Goal: Task Accomplishment & Management: Use online tool/utility

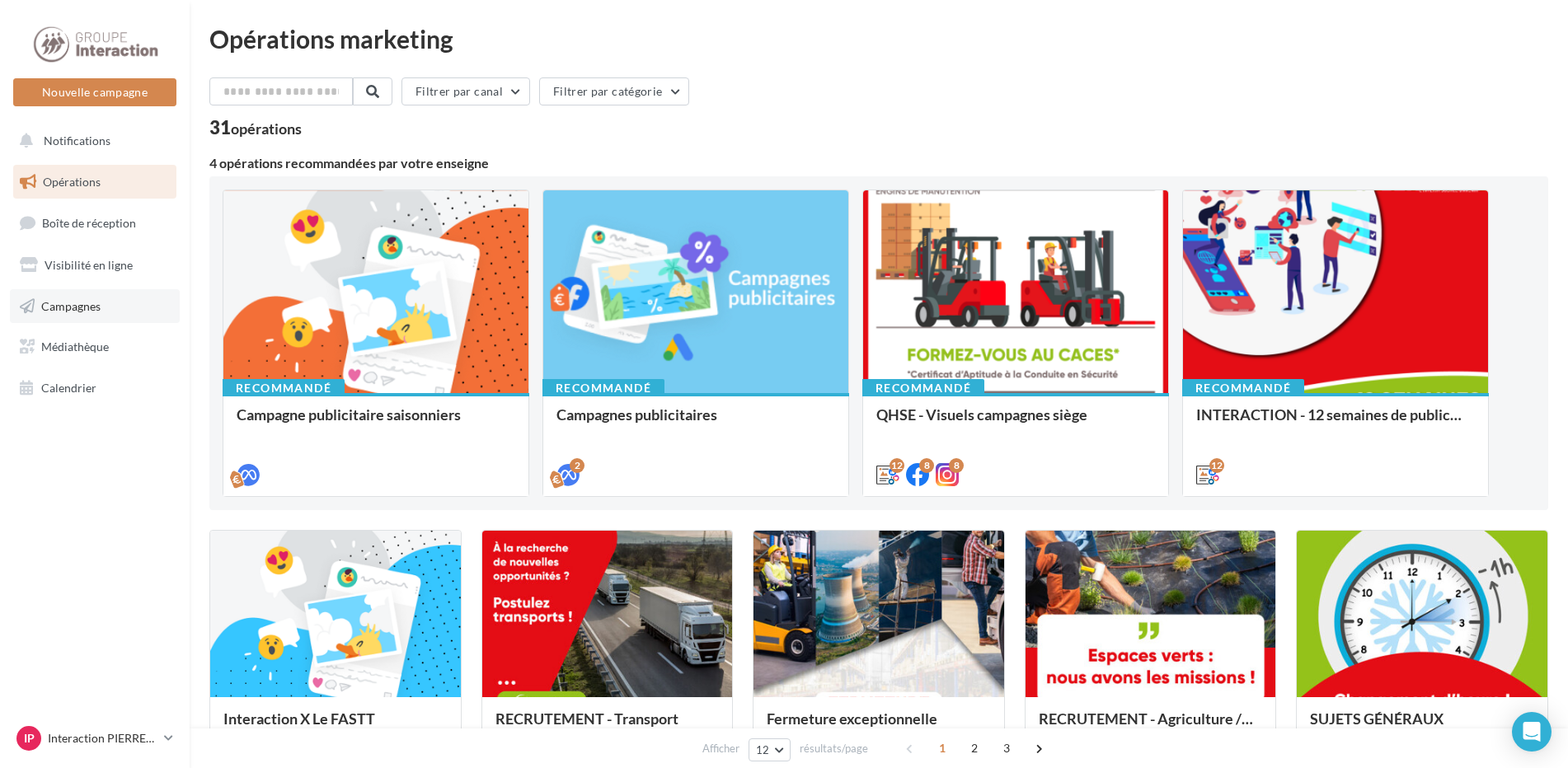
click at [91, 308] on span "Campagnes" at bounding box center [71, 305] width 59 height 14
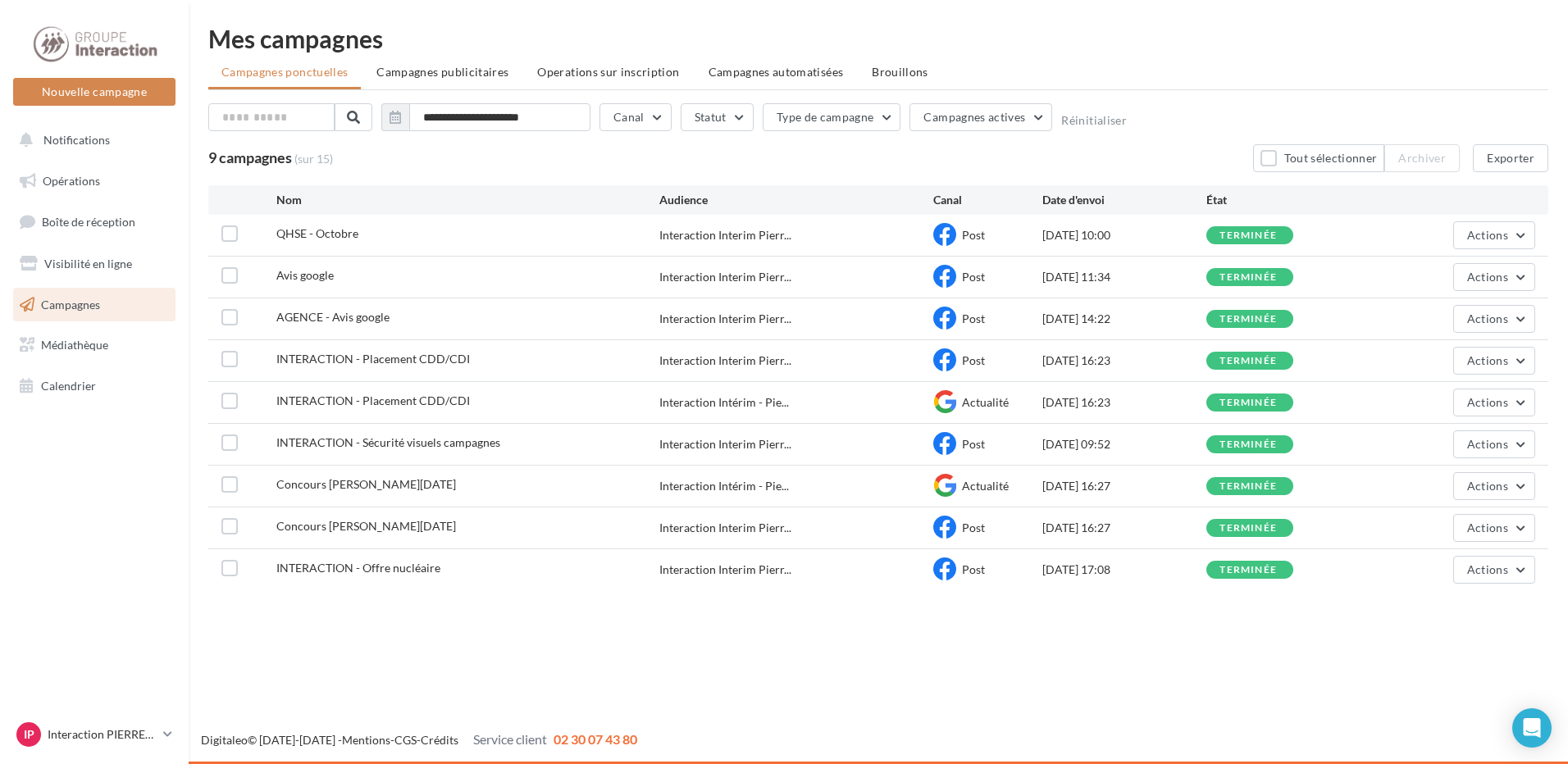
click at [302, 230] on span "QHSE - Octobre" at bounding box center [318, 233] width 82 height 14
click at [295, 233] on span "QHSE - Octobre" at bounding box center [318, 233] width 82 height 14
drag, startPoint x: 671, startPoint y: 231, endPoint x: 720, endPoint y: 233, distance: 49.0
click at [671, 230] on span "Interaction Interim Pierr..." at bounding box center [725, 234] width 132 height 17
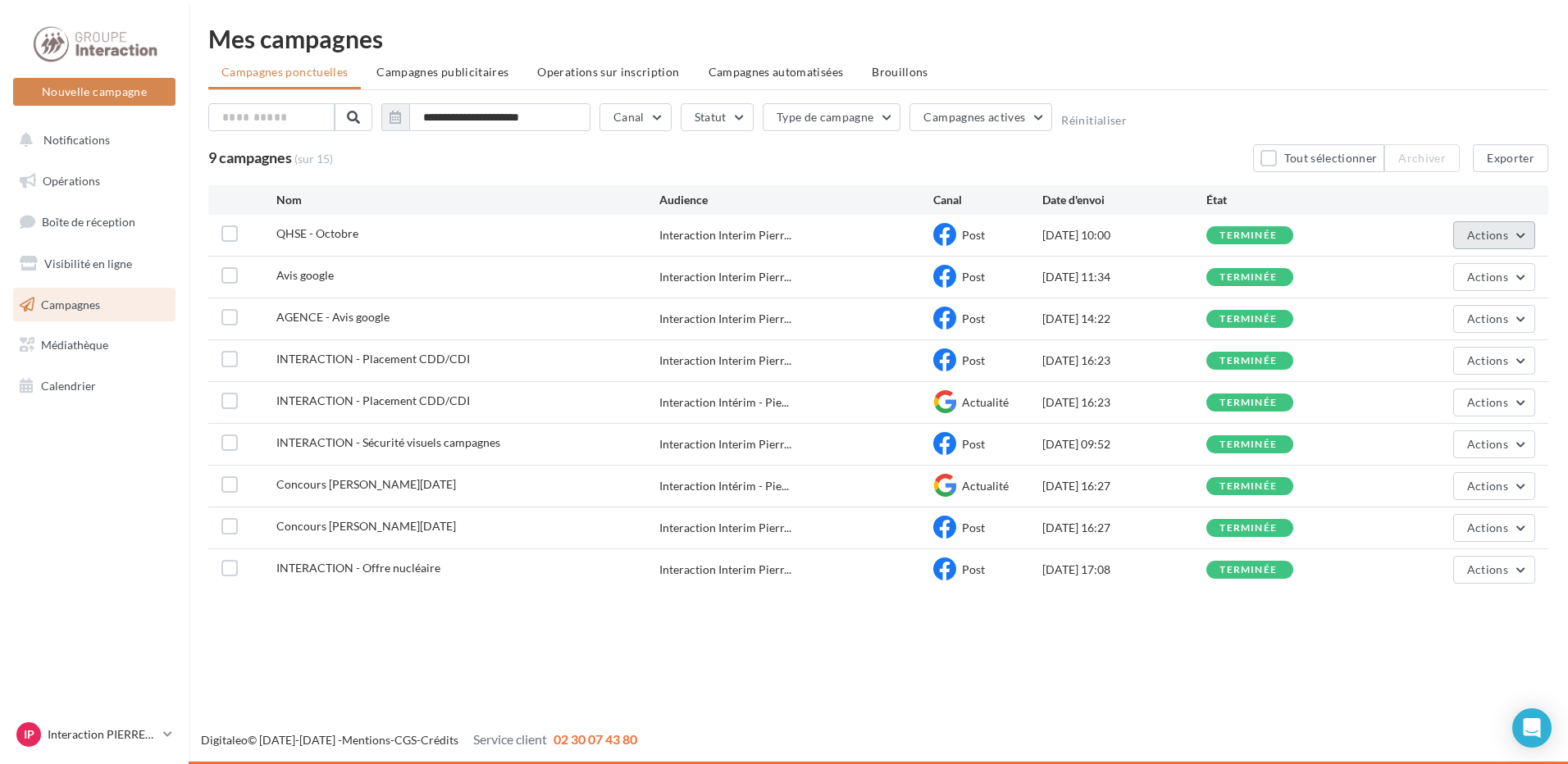
click at [1492, 241] on span "Actions" at bounding box center [1488, 234] width 41 height 14
click at [47, 148] on button "Notifications" at bounding box center [91, 140] width 162 height 34
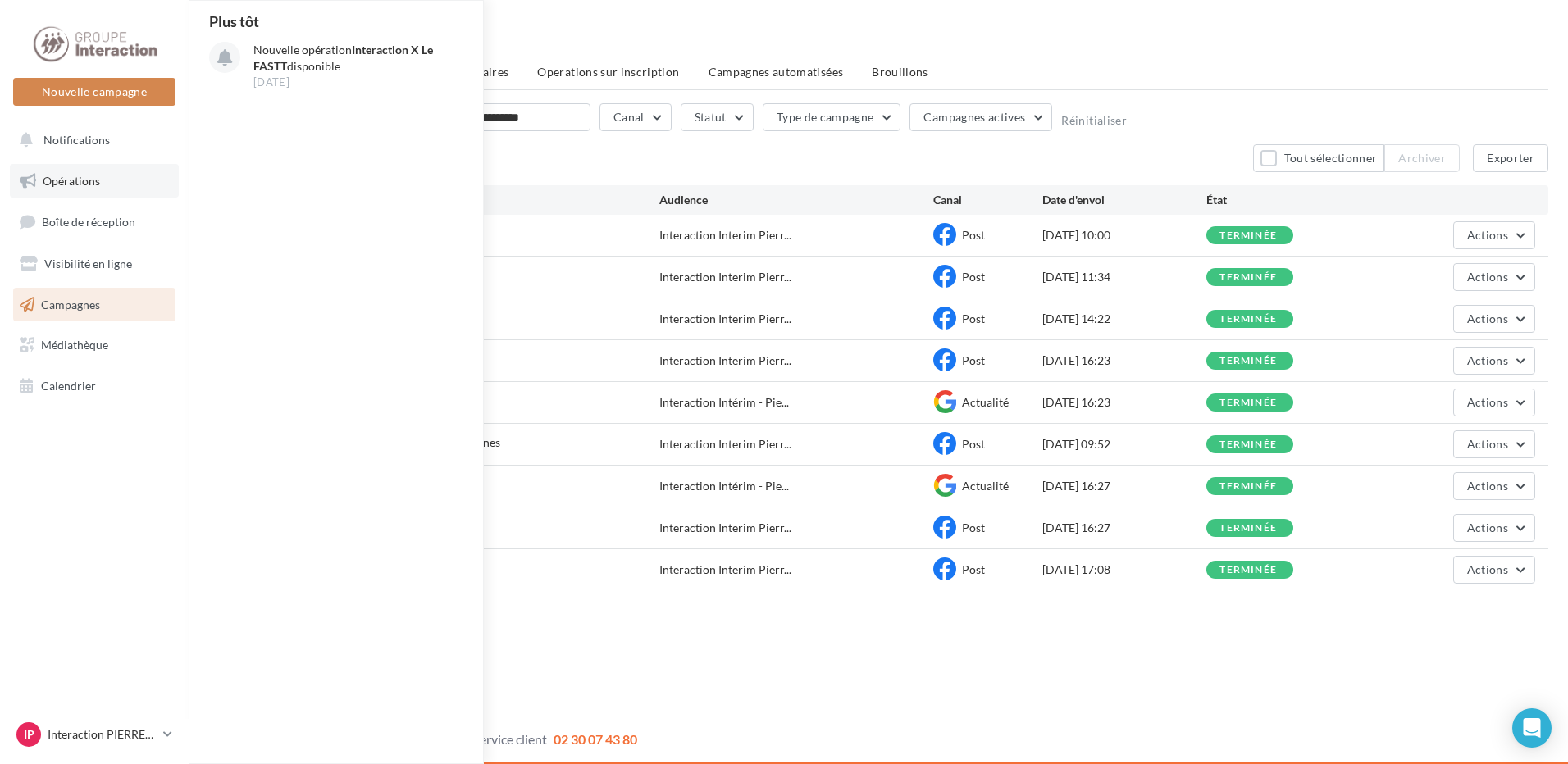
click at [60, 195] on link "Opérations" at bounding box center [94, 181] width 169 height 34
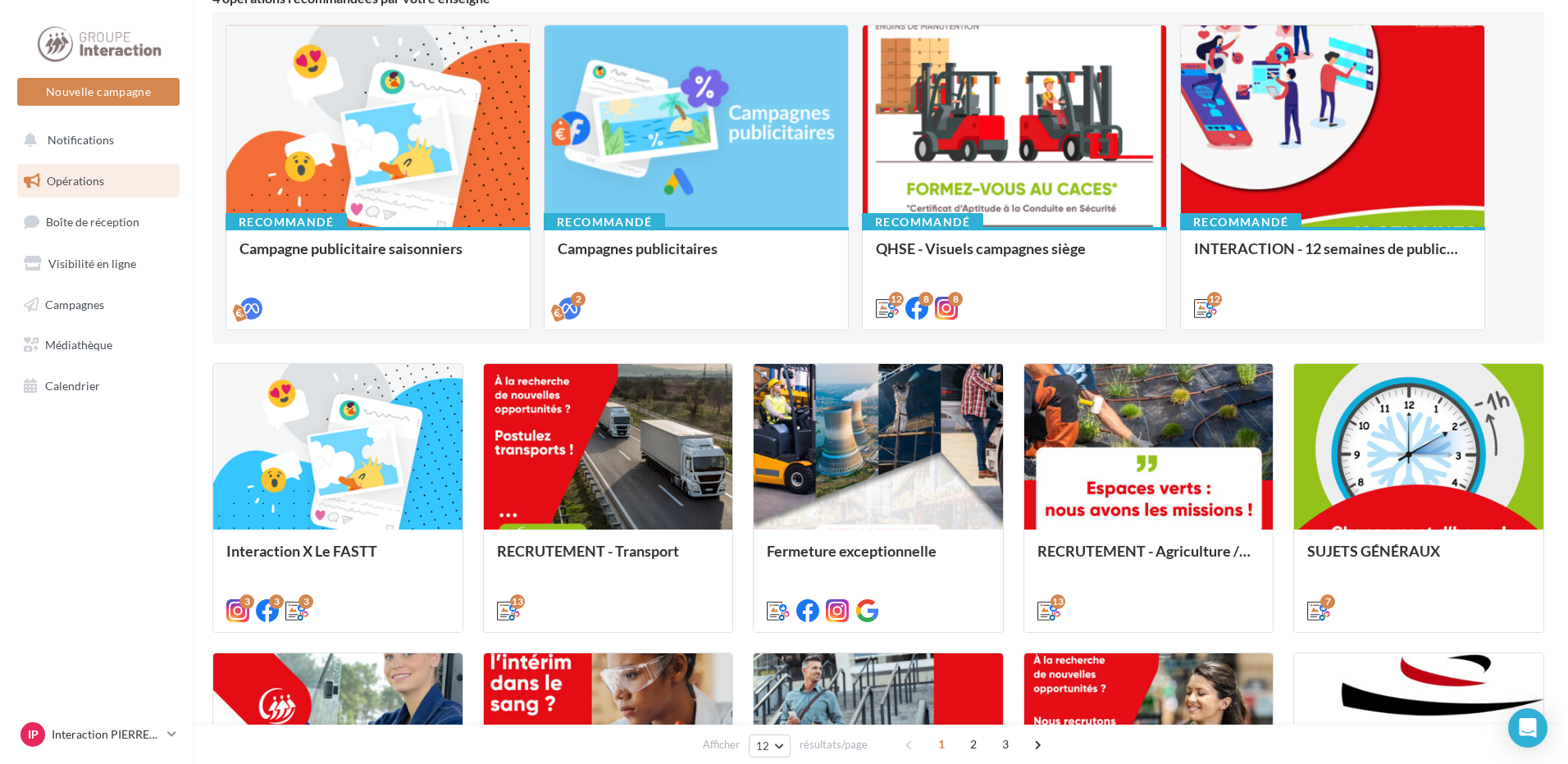
scroll to position [246, 0]
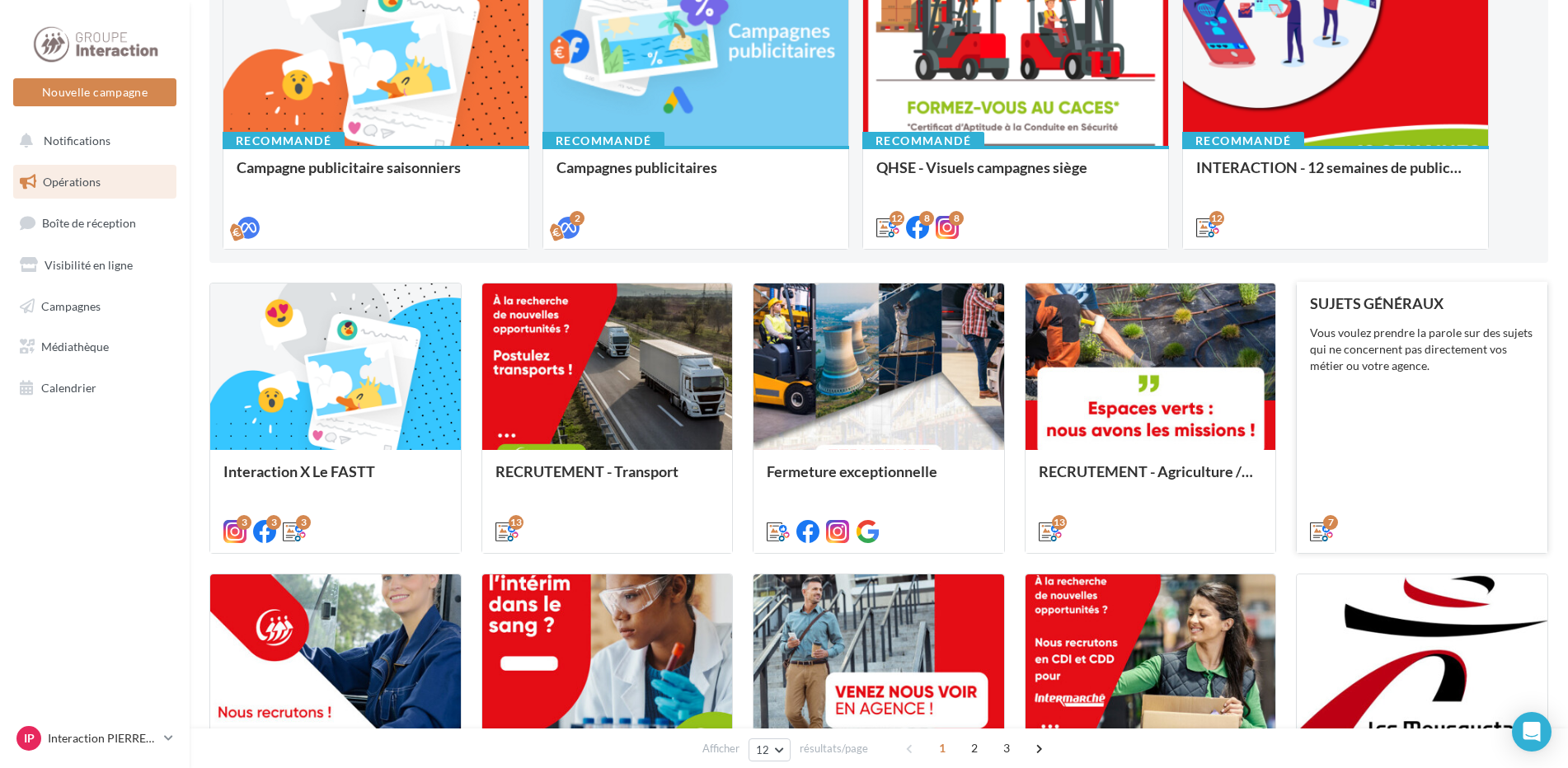
click at [1401, 455] on div "SUJETS GÉNÉRAUX Vous voulez prendre la parole sur des sujets qui ne concernent …" at bounding box center [1422, 416] width 224 height 244
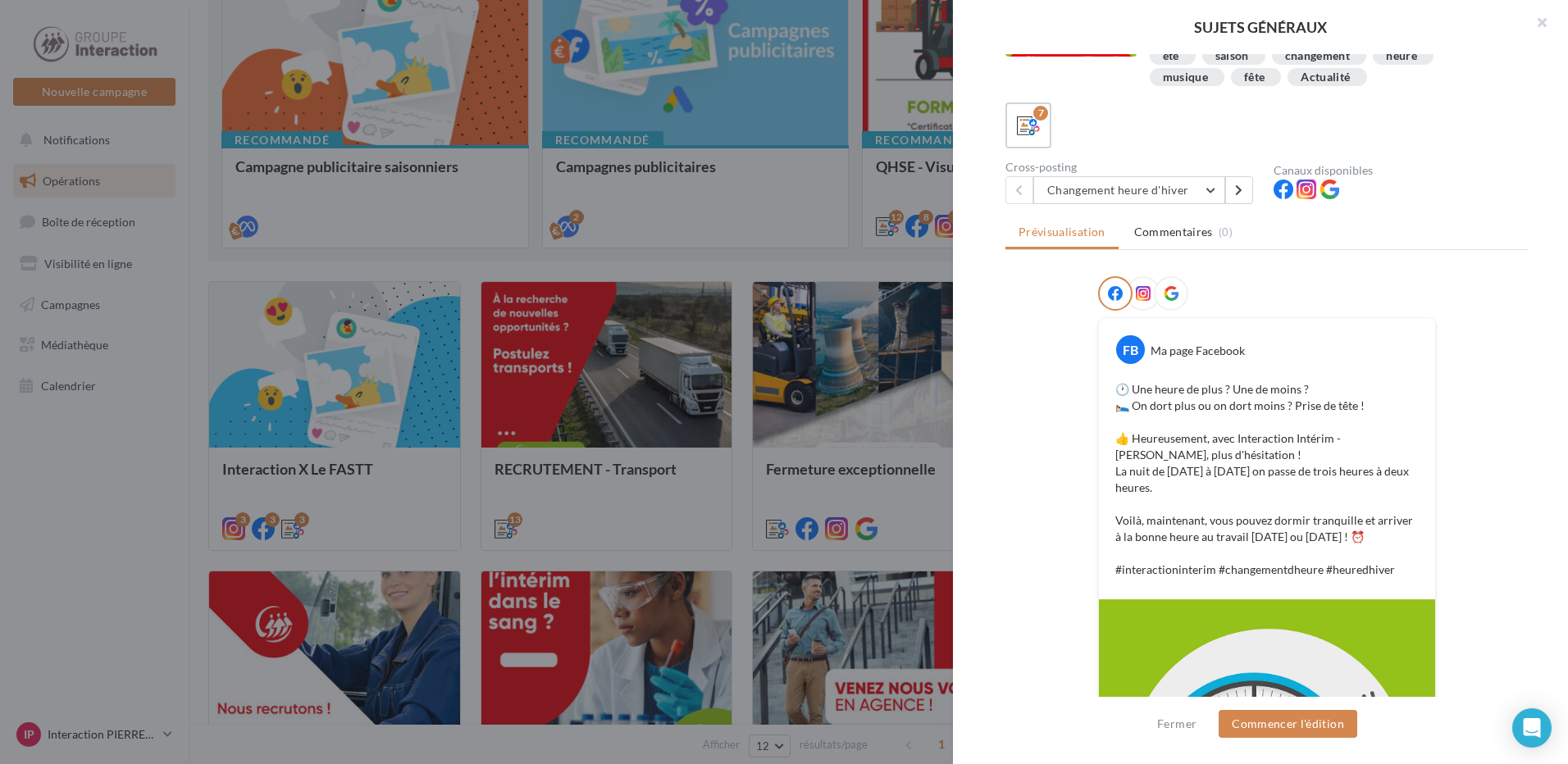
scroll to position [1, 0]
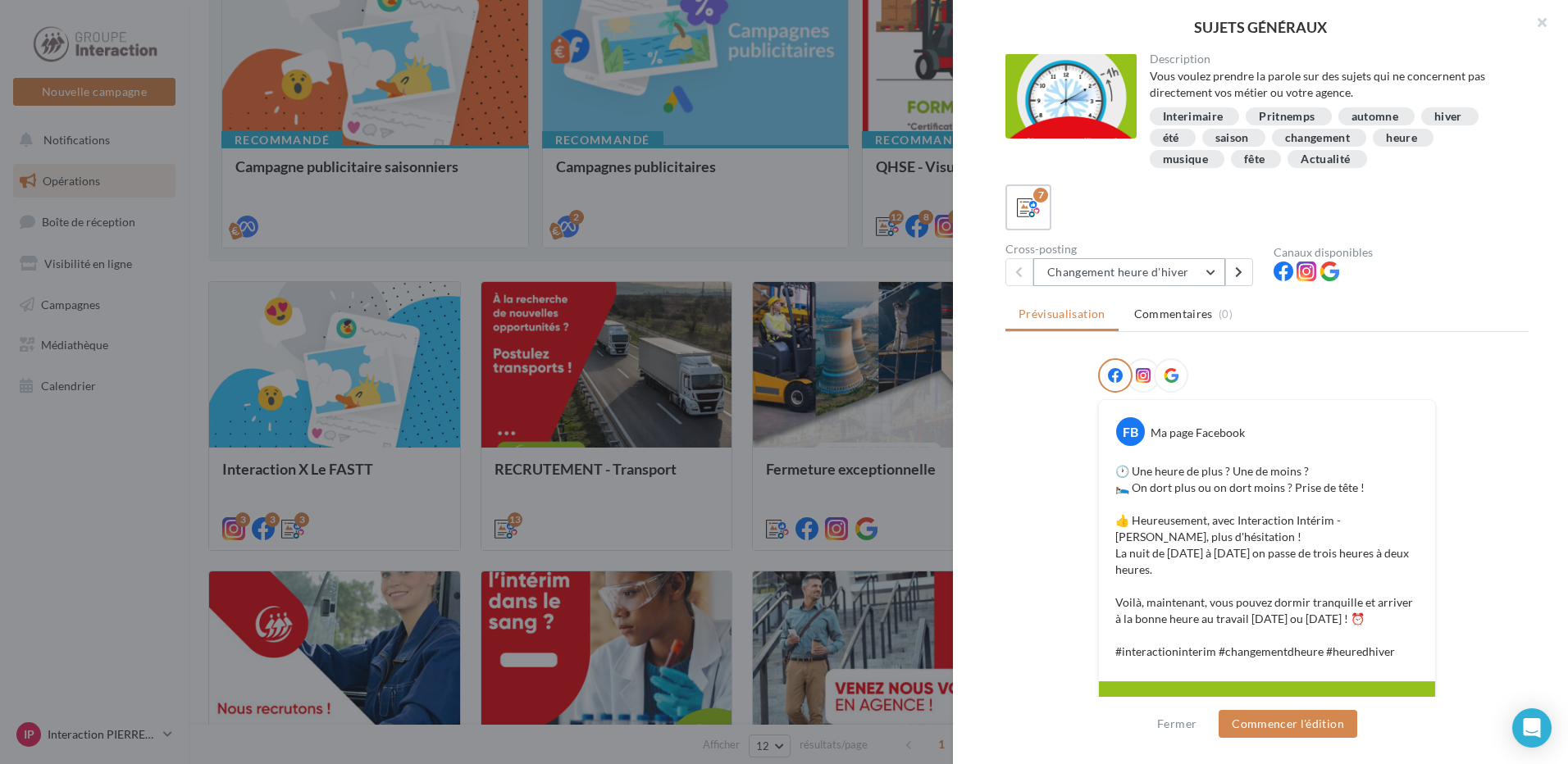
click at [1207, 270] on button "Changement heure d'hiver" at bounding box center [1129, 272] width 192 height 28
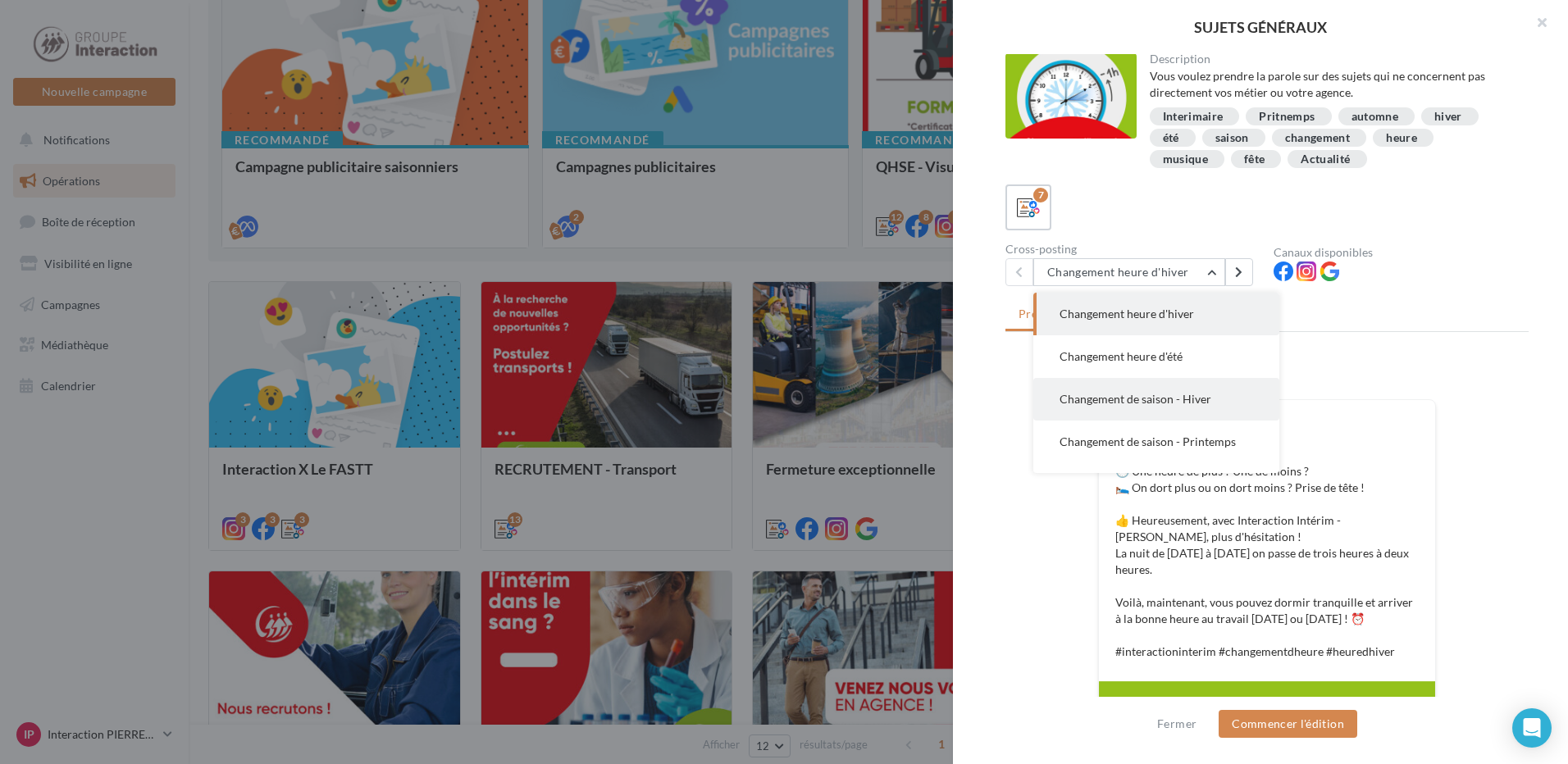
click at [1205, 394] on span "Changement de saison - Hiver" at bounding box center [1135, 399] width 152 height 14
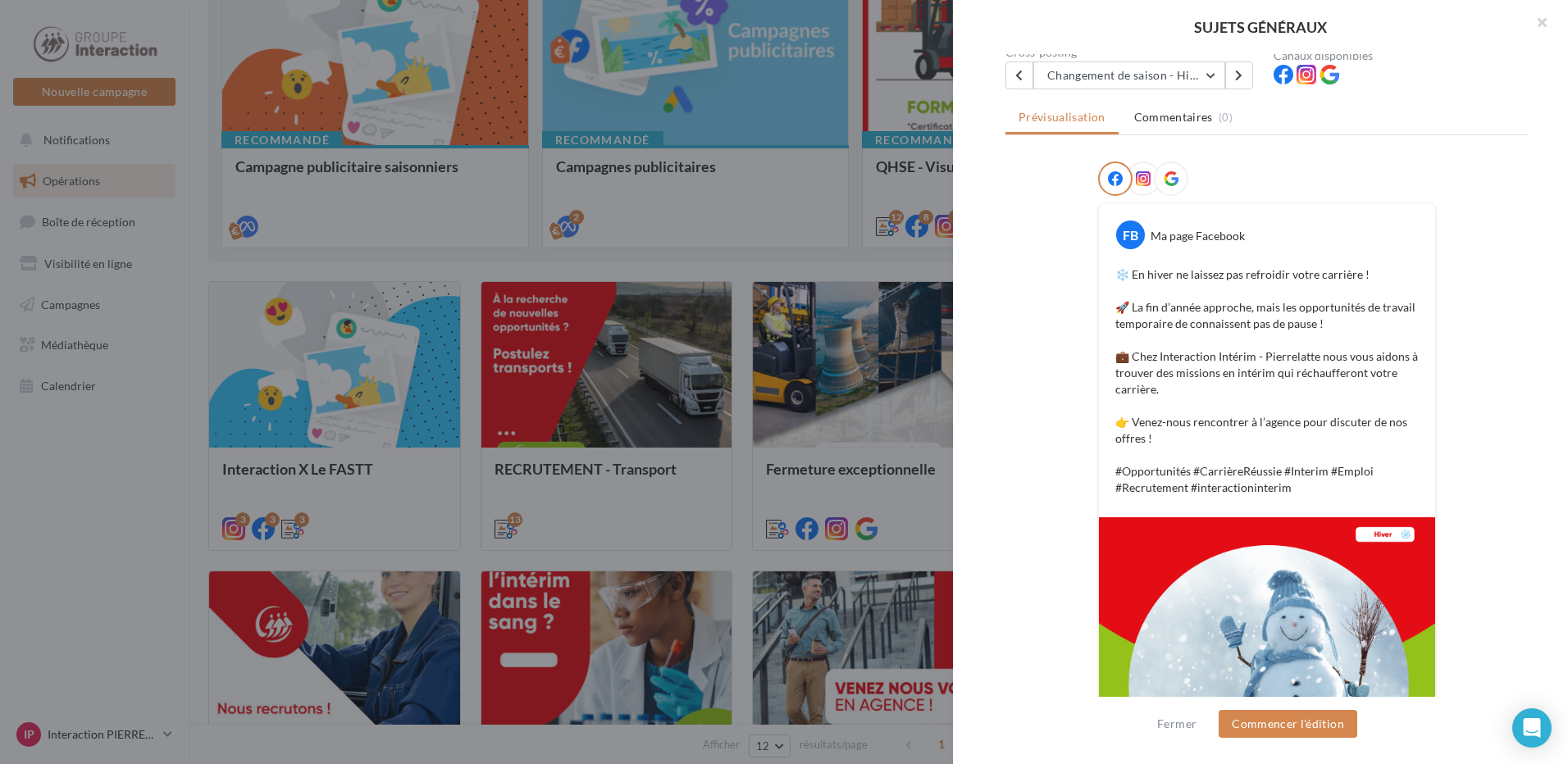
scroll to position [0, 0]
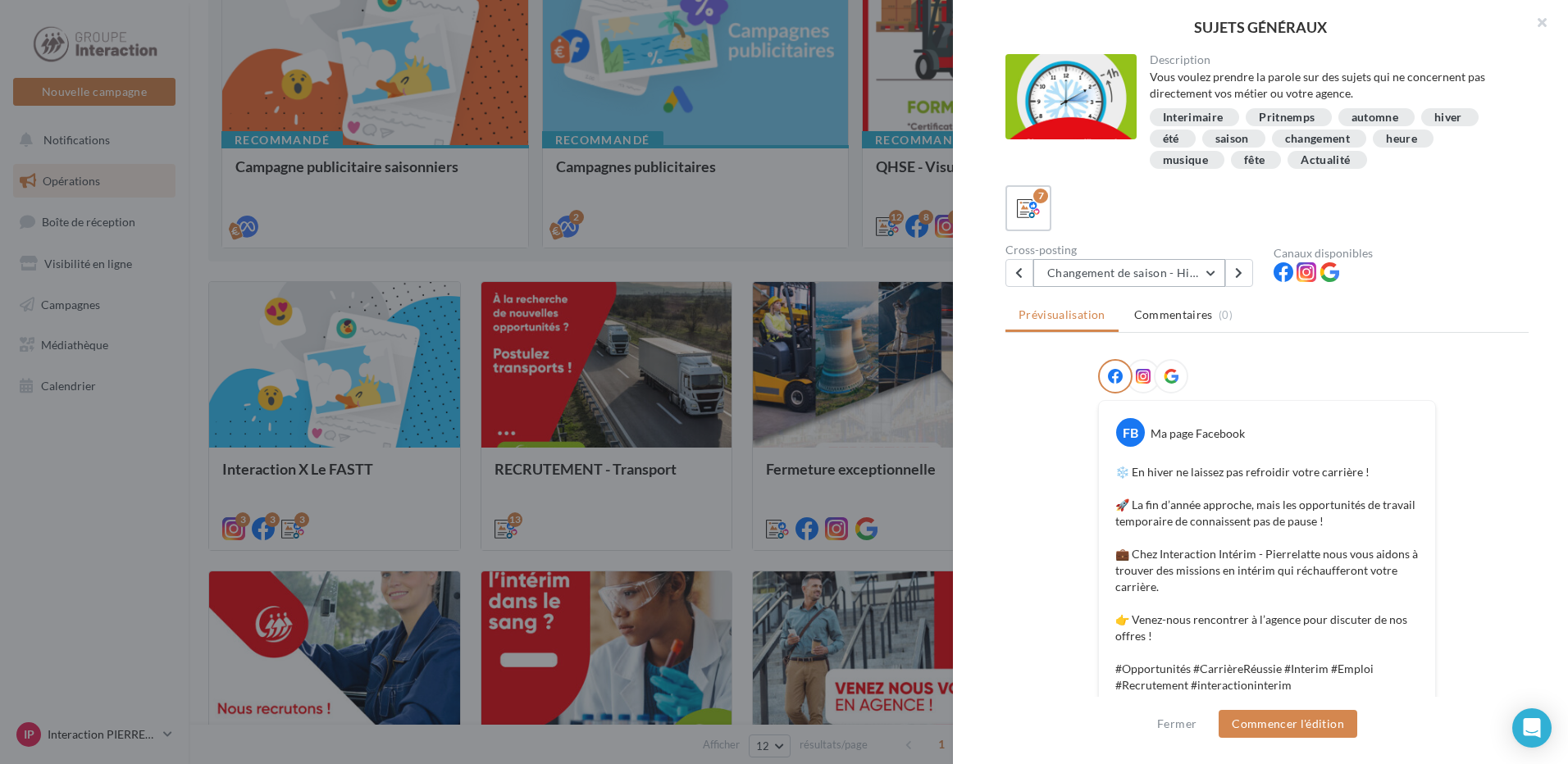
click at [1214, 278] on button "Changement de saison - Hiver" at bounding box center [1129, 273] width 192 height 28
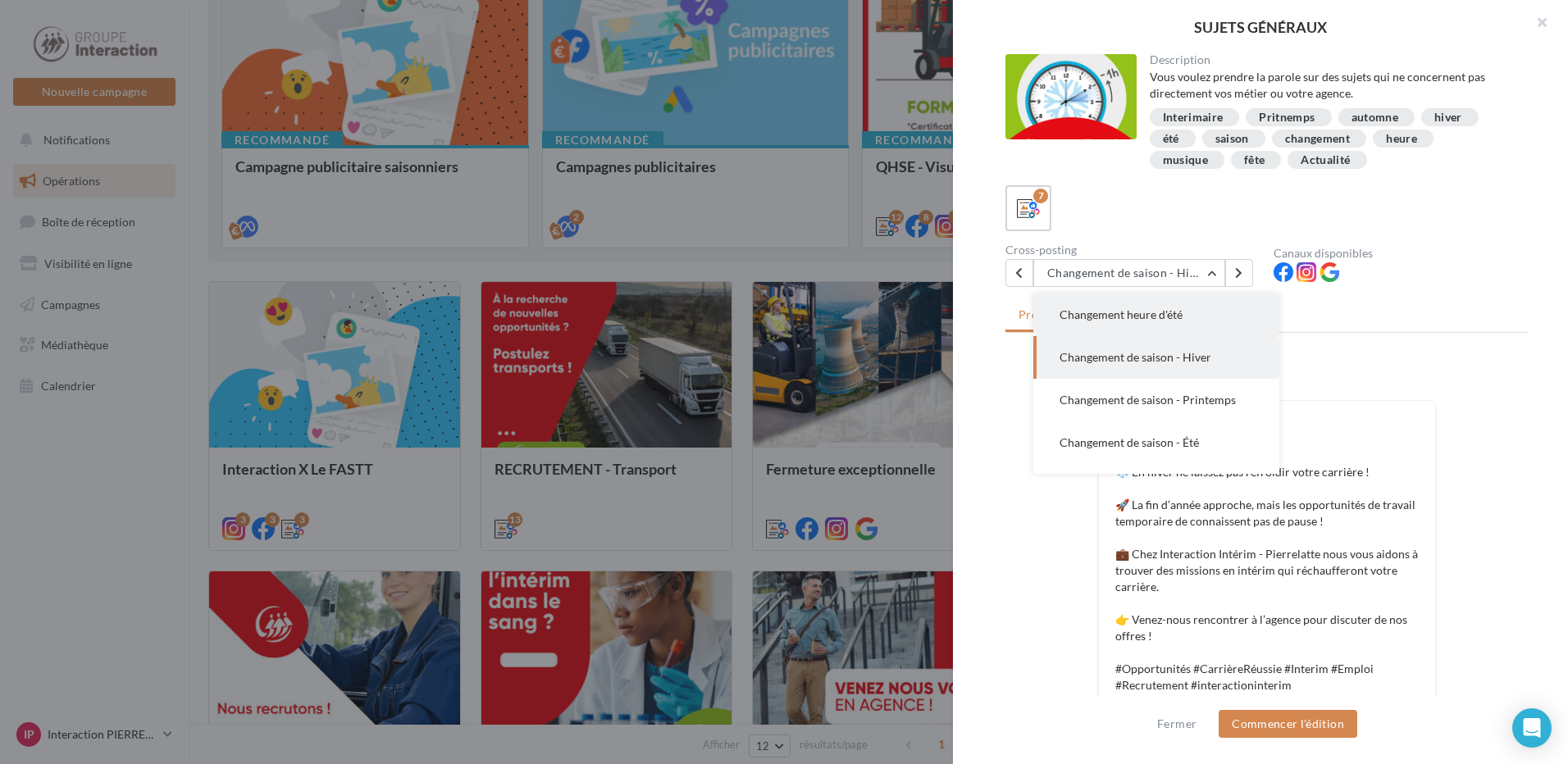
click at [1187, 307] on button "Changement heure d'été" at bounding box center [1156, 315] width 246 height 43
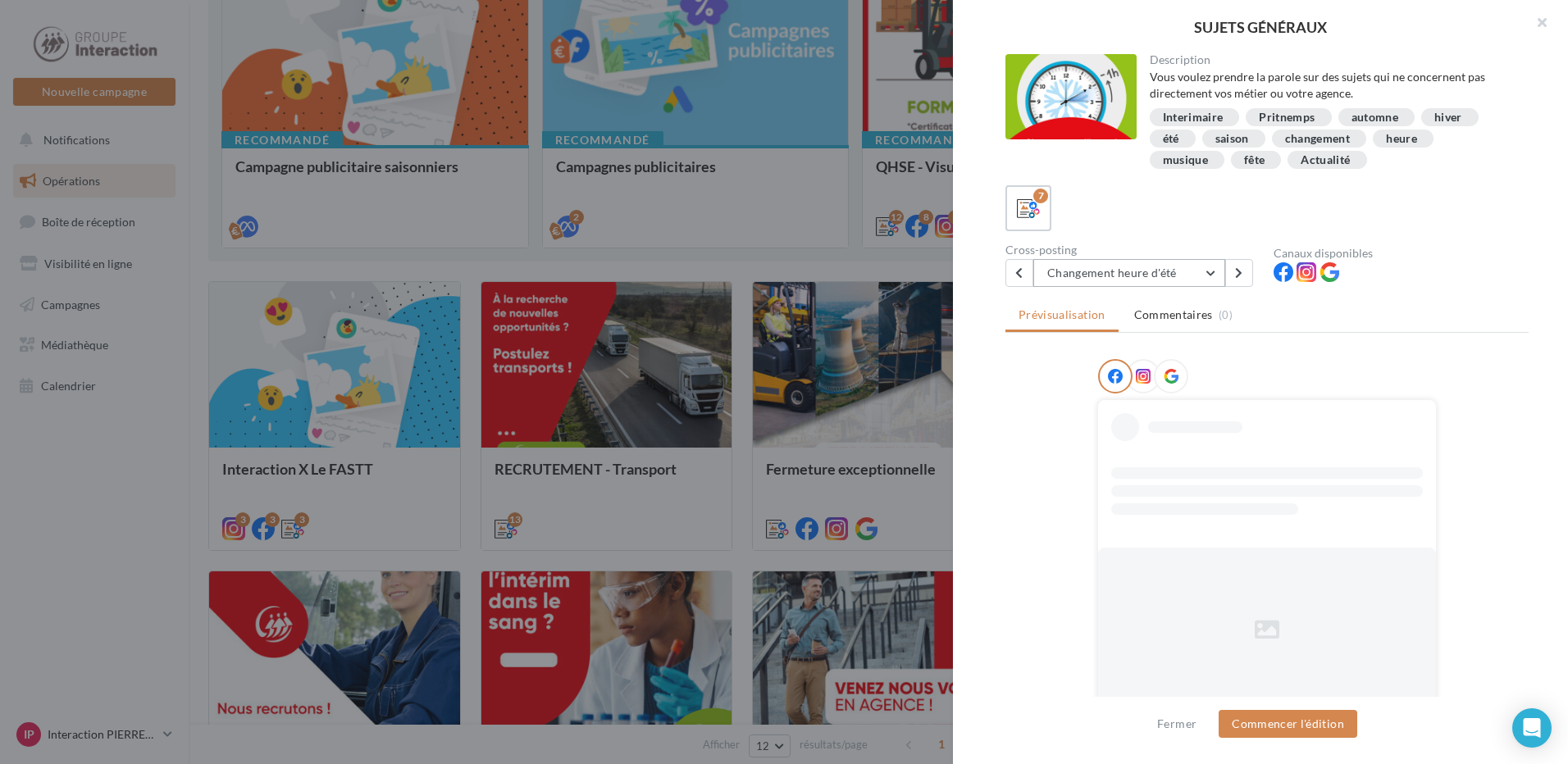
click at [1206, 277] on button "Changement heure d'été" at bounding box center [1129, 273] width 192 height 28
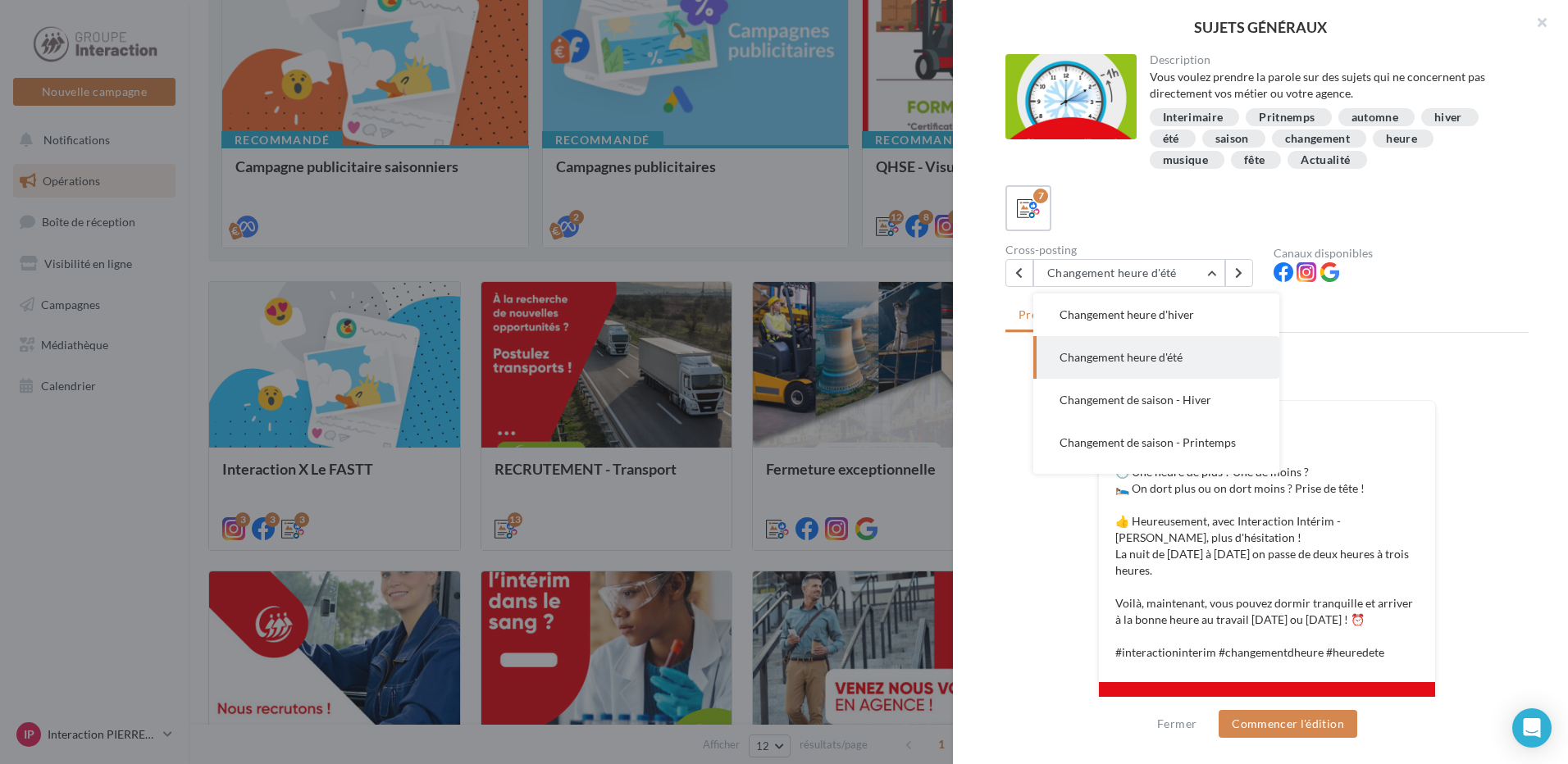
click at [1507, 472] on div "FB Ma page Facebook 🕐 Une heure de plus ? Une de moins ? 🛌 On dort plus ou on d…" at bounding box center [1267, 700] width 523 height 681
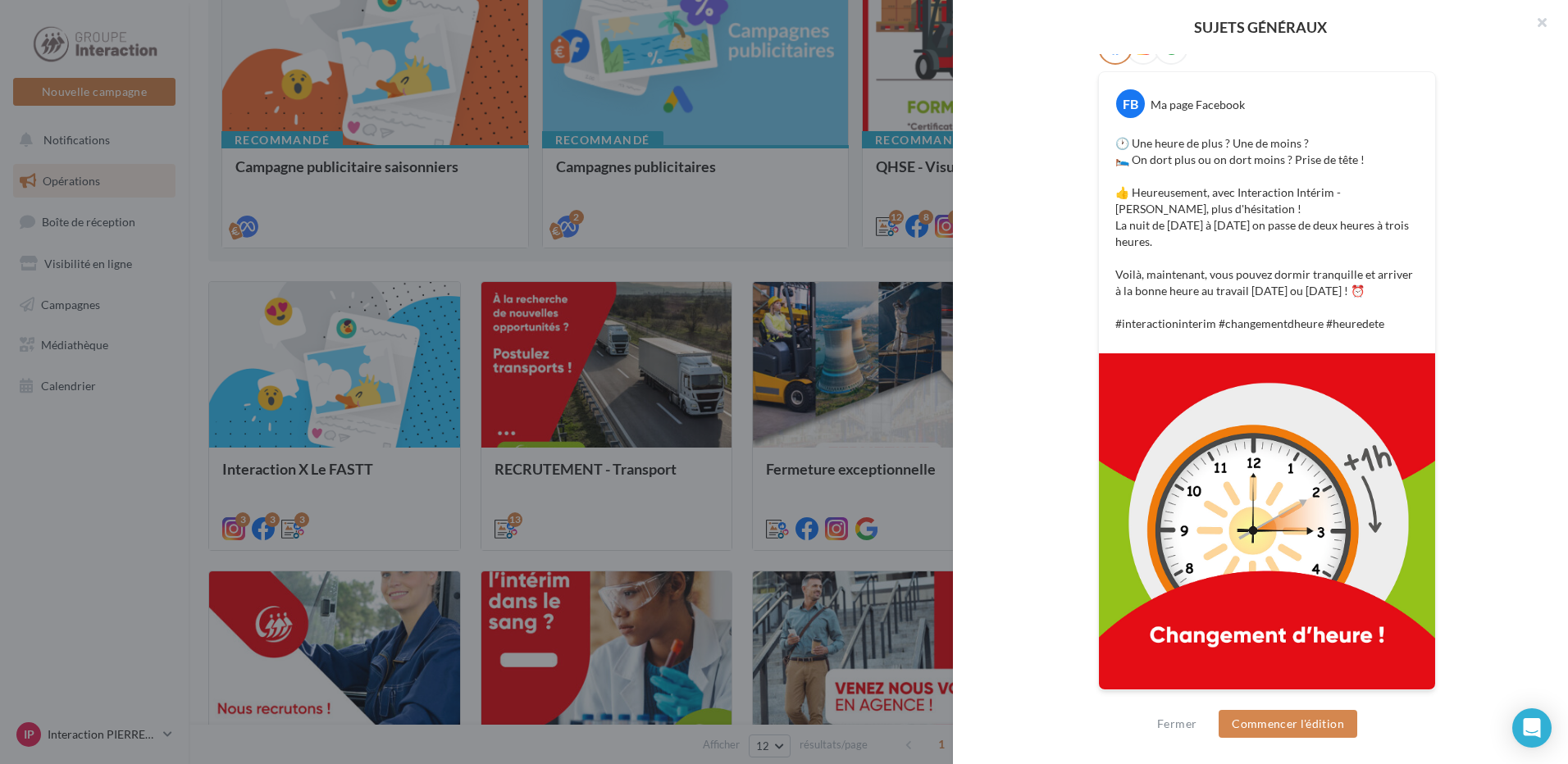
scroll to position [1, 0]
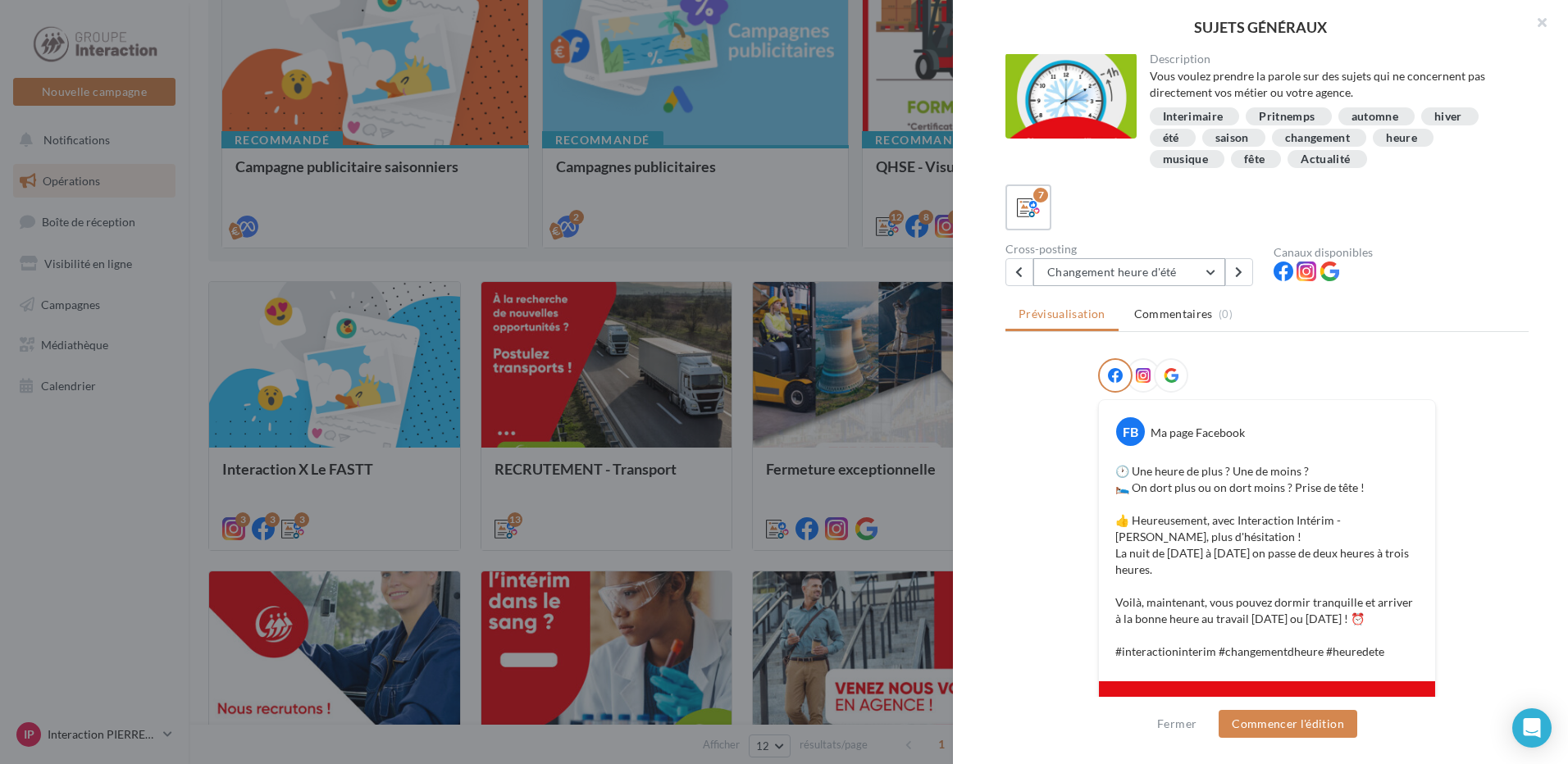
click at [1187, 262] on button "Changement heure d'été" at bounding box center [1129, 272] width 192 height 28
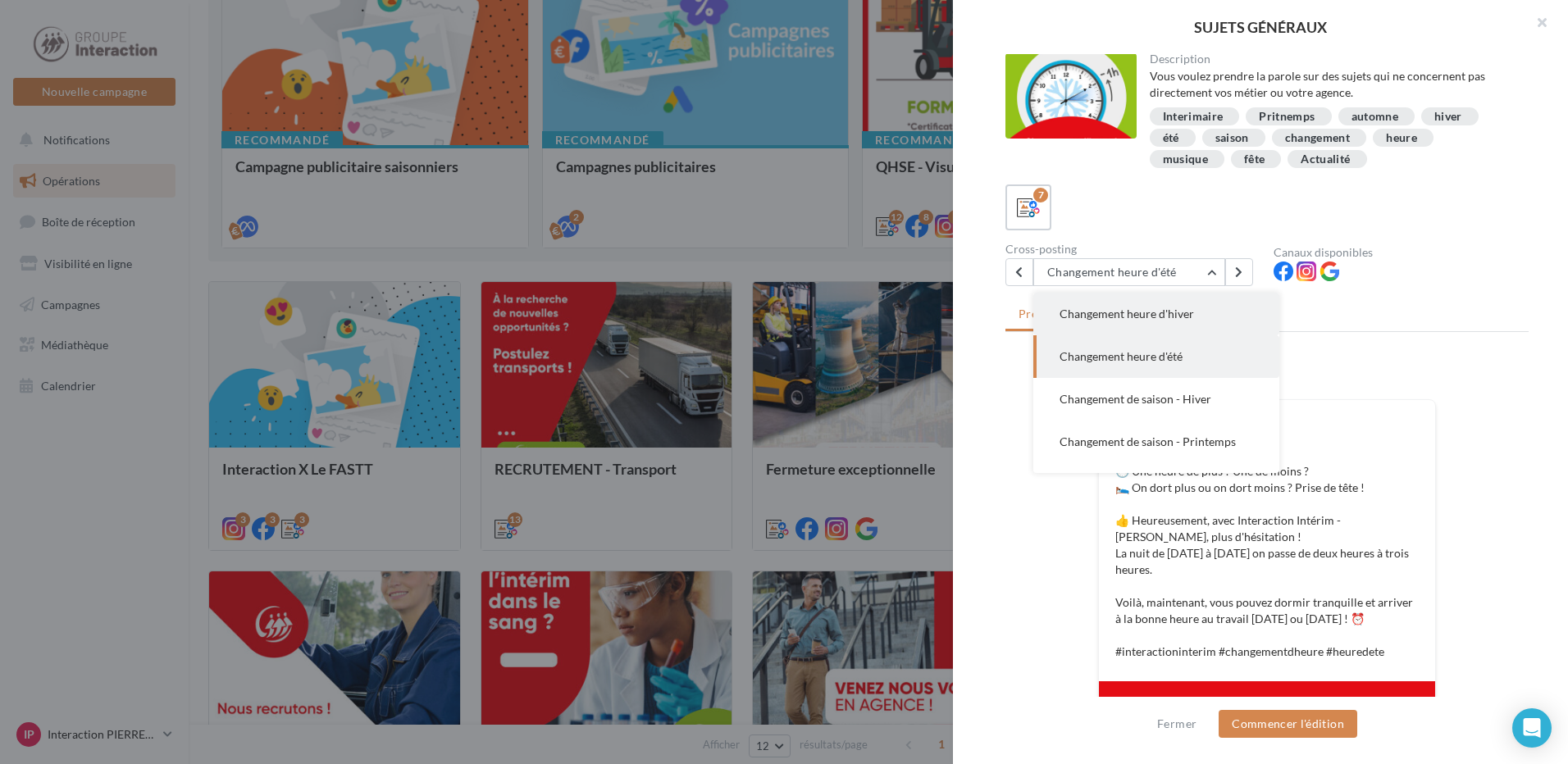
click at [1172, 318] on span "Changement heure d'hiver" at bounding box center [1127, 314] width 135 height 14
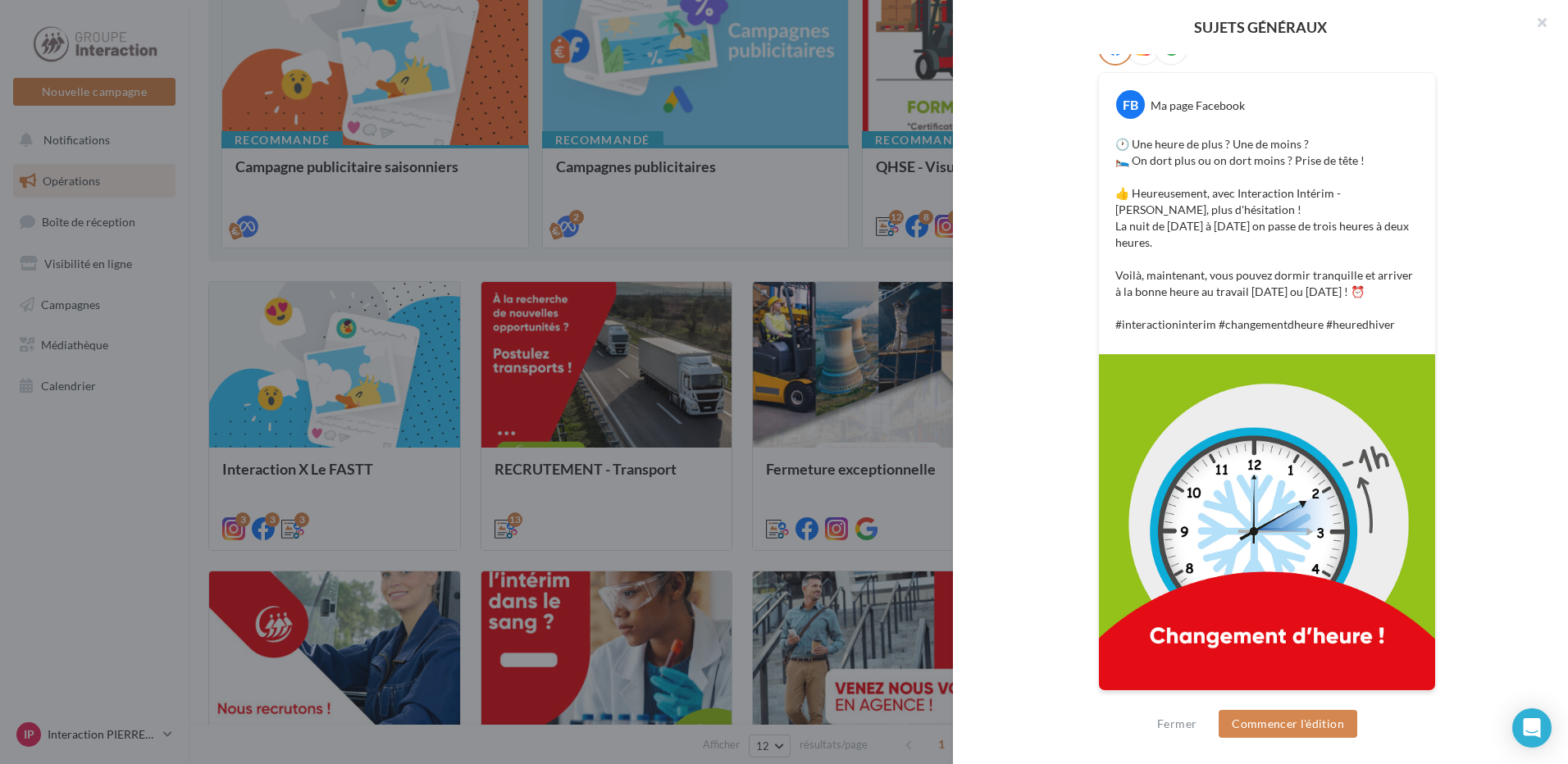
scroll to position [328, 0]
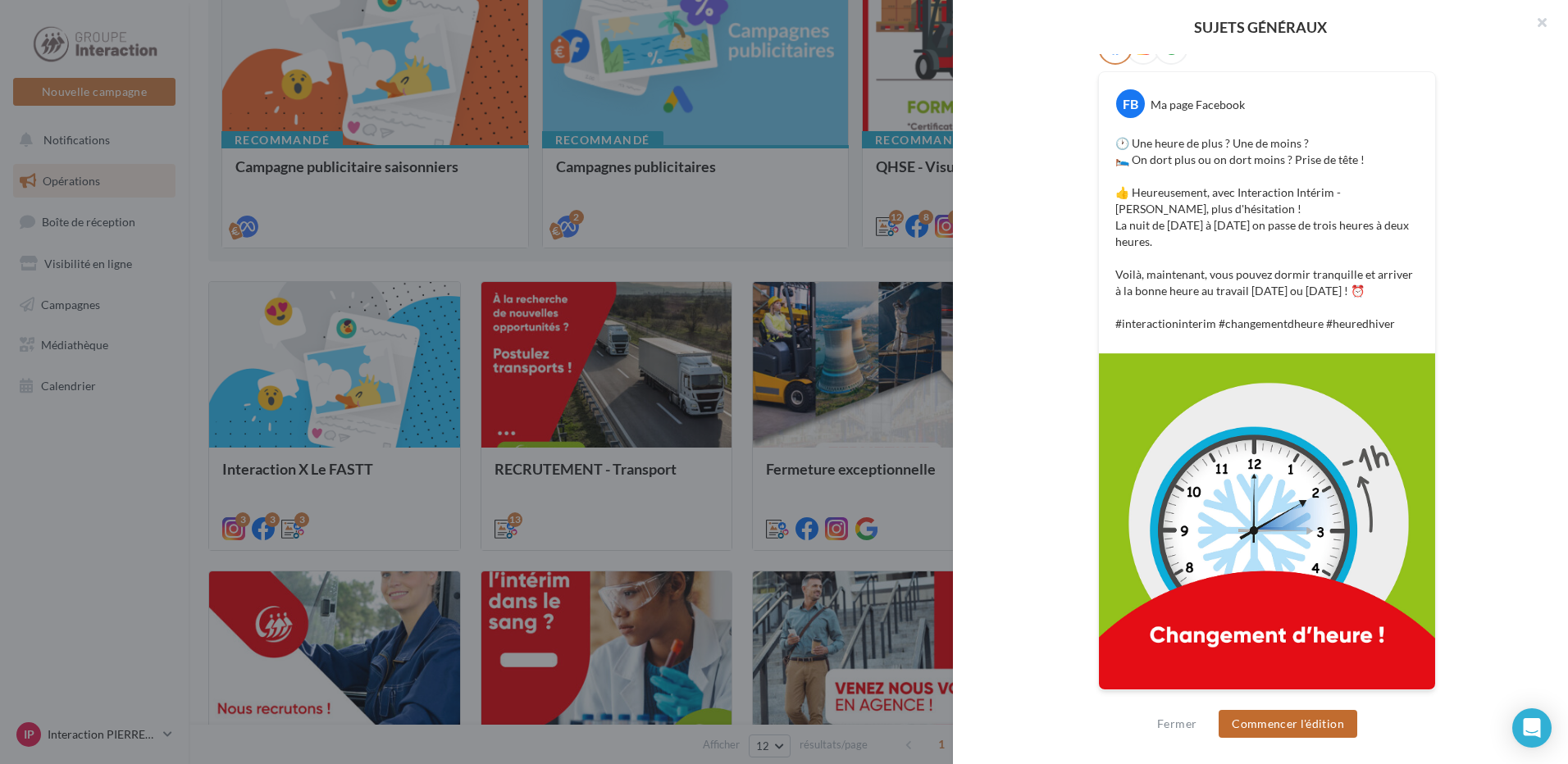
click at [1323, 721] on button "Commencer l'édition" at bounding box center [1288, 724] width 139 height 28
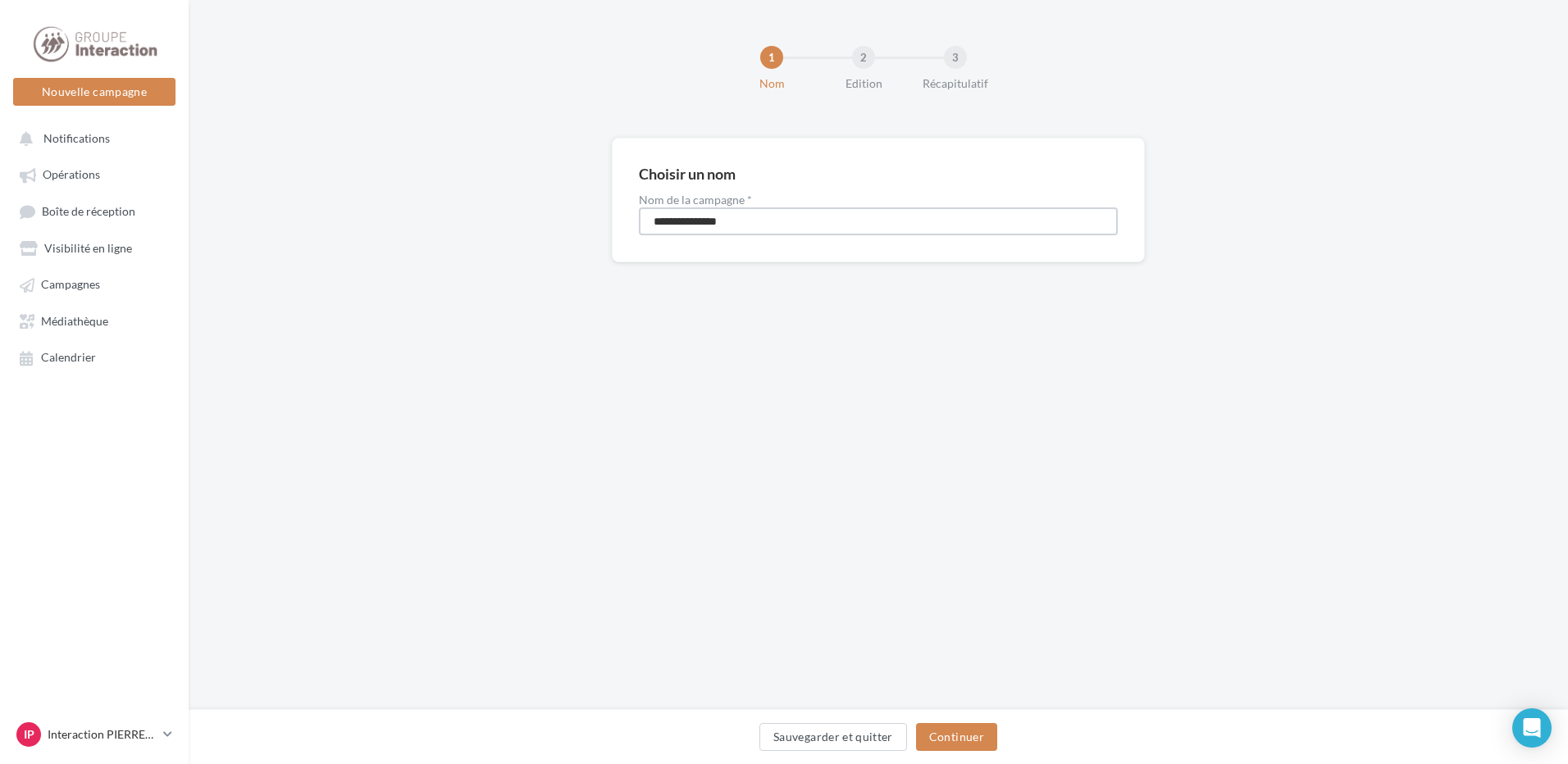
drag, startPoint x: 782, startPoint y: 227, endPoint x: 605, endPoint y: 223, distance: 177.0
click at [605, 223] on div "**********" at bounding box center [878, 226] width 1379 height 177
type input "**********"
click at [945, 736] on button "Continuer" at bounding box center [956, 737] width 81 height 28
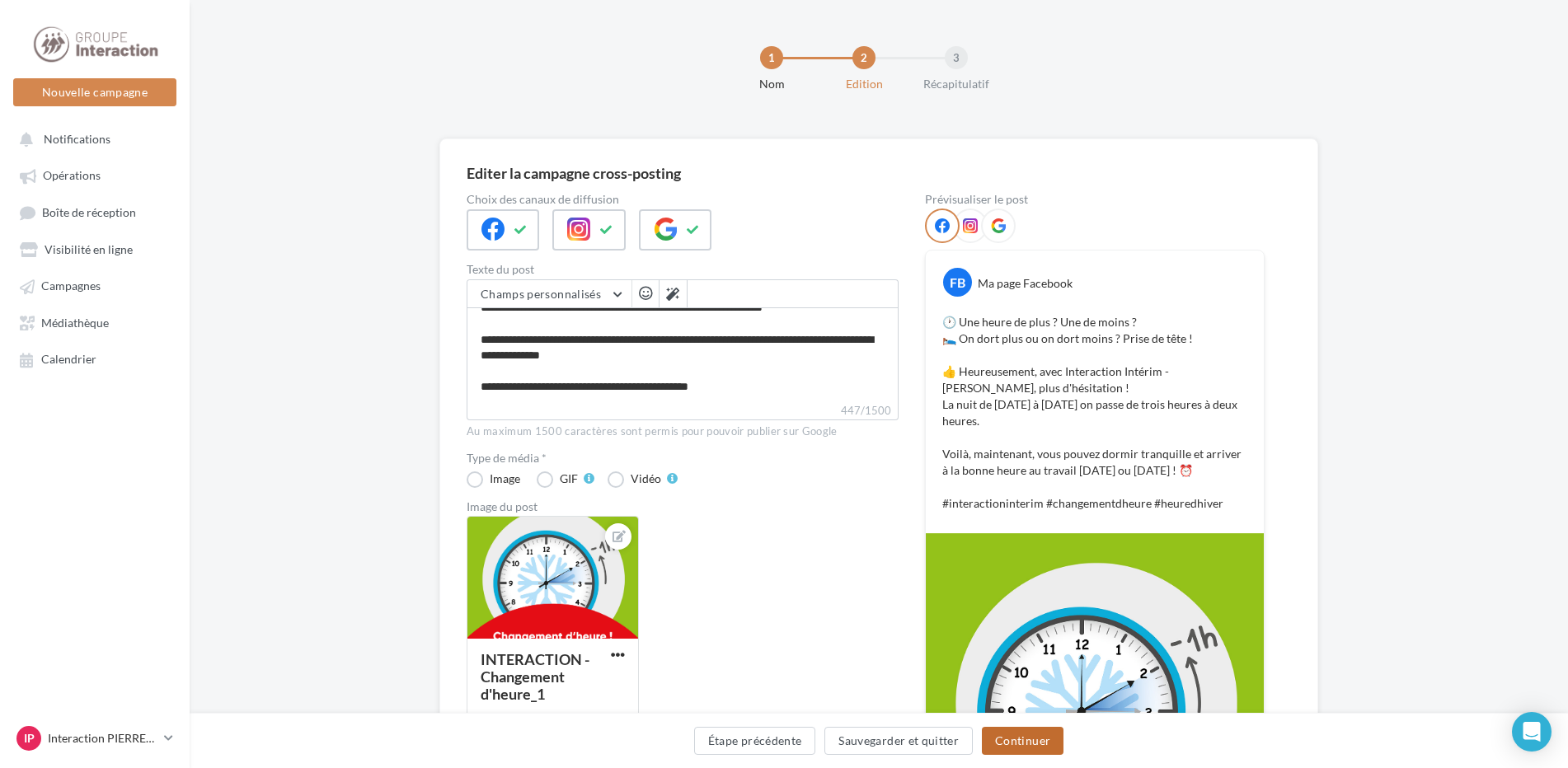
click at [1013, 734] on button "Continuer" at bounding box center [1022, 741] width 82 height 28
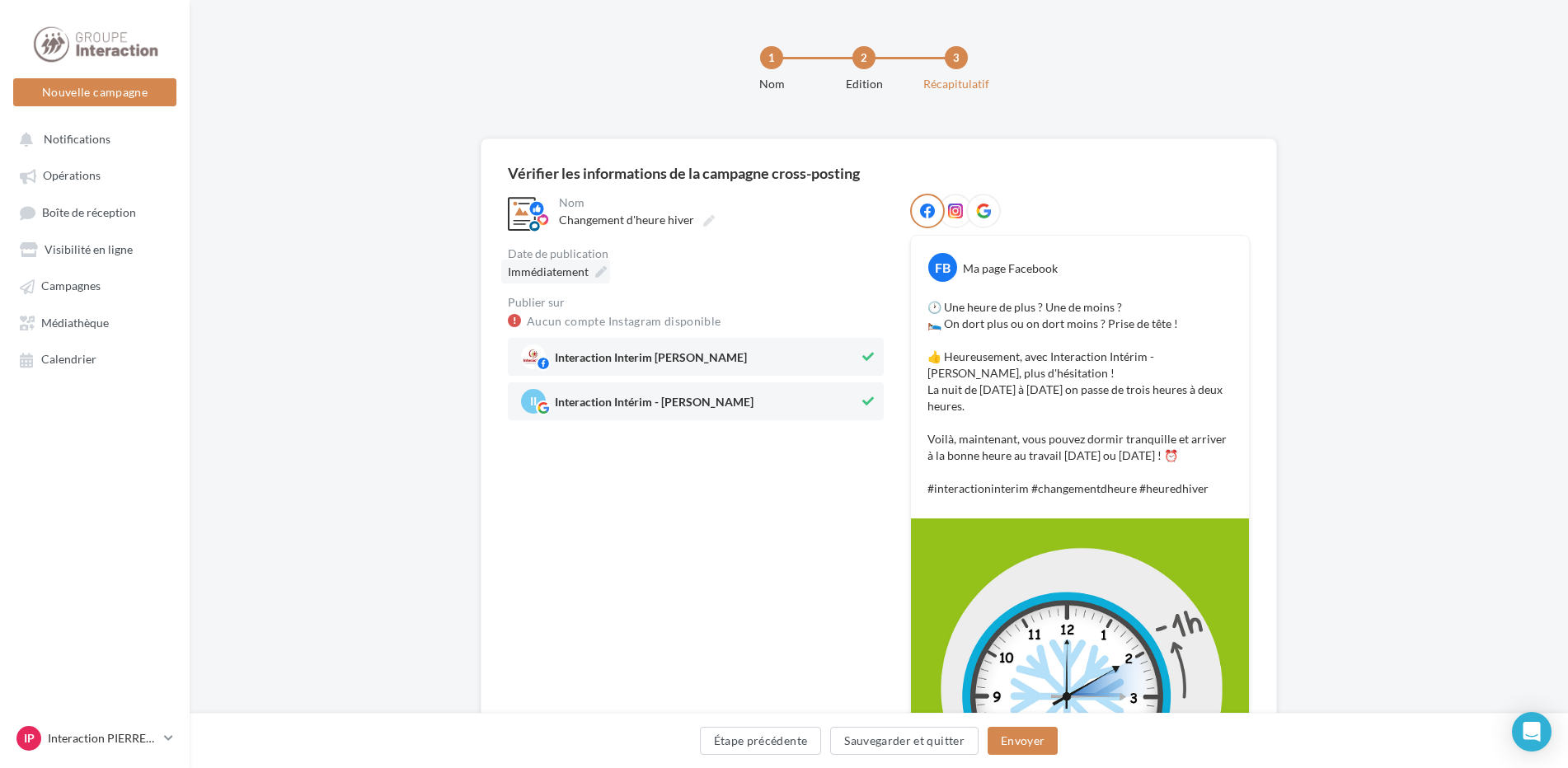
click at [595, 266] on icon at bounding box center [601, 272] width 12 height 12
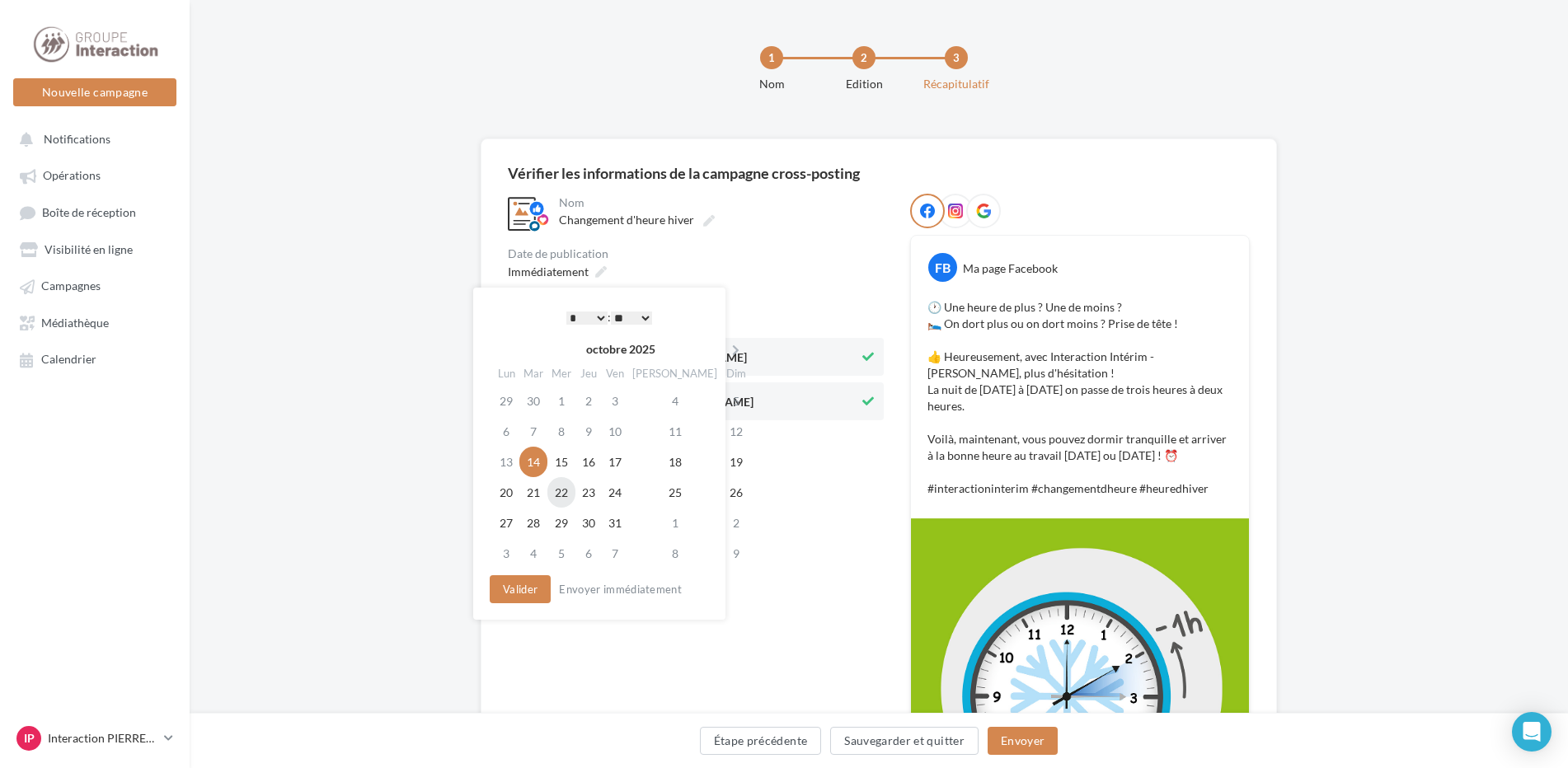
click at [575, 488] on td "22" at bounding box center [561, 492] width 28 height 30
click at [573, 324] on select "* * * * * * * * * * ** ** ** ** ** ** ** ** ** ** ** ** ** **" at bounding box center [587, 317] width 41 height 13
click at [530, 592] on button "Valider" at bounding box center [520, 589] width 61 height 28
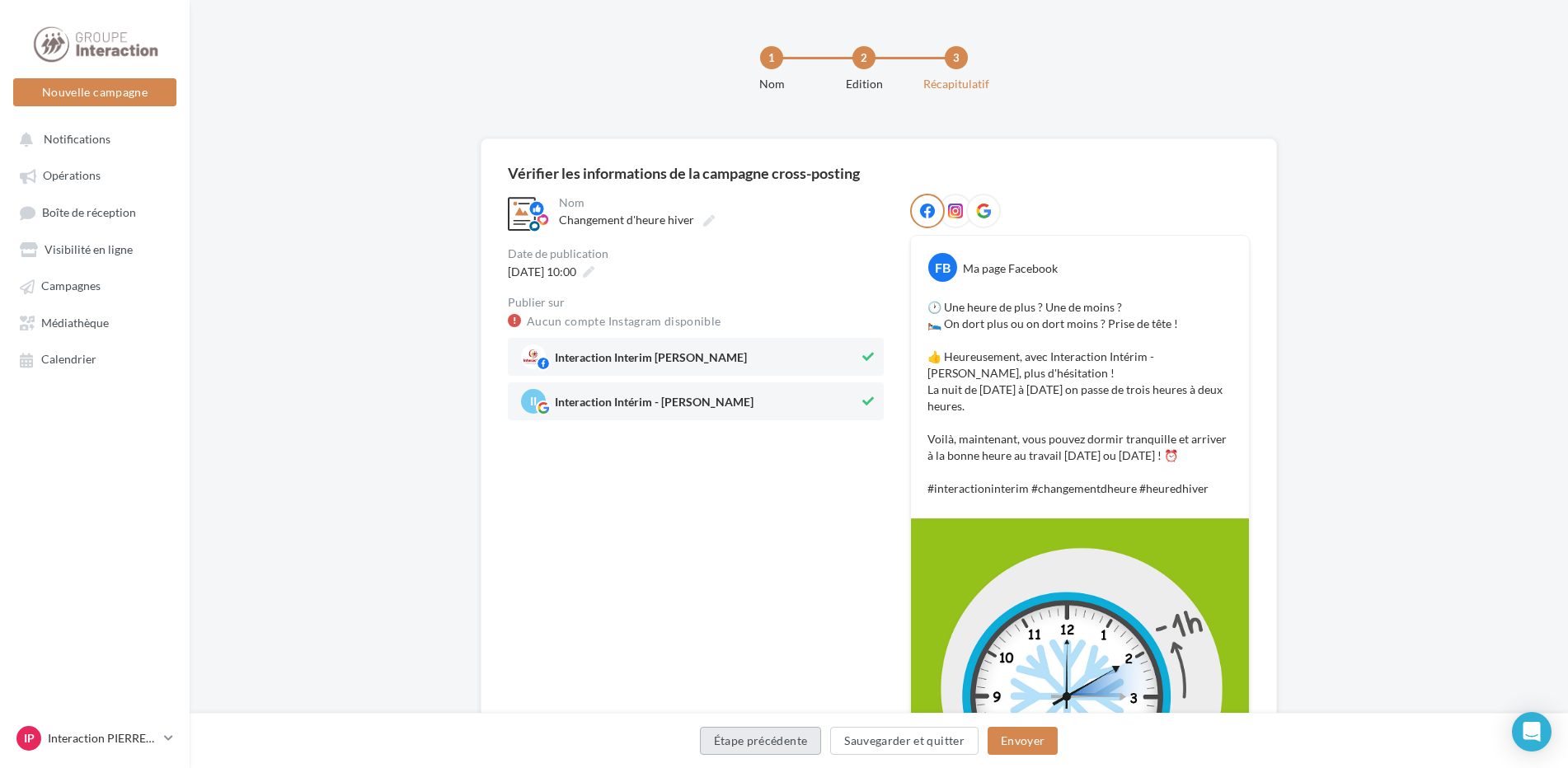
click at [775, 731] on button "Étape précédente" at bounding box center [760, 741] width 122 height 28
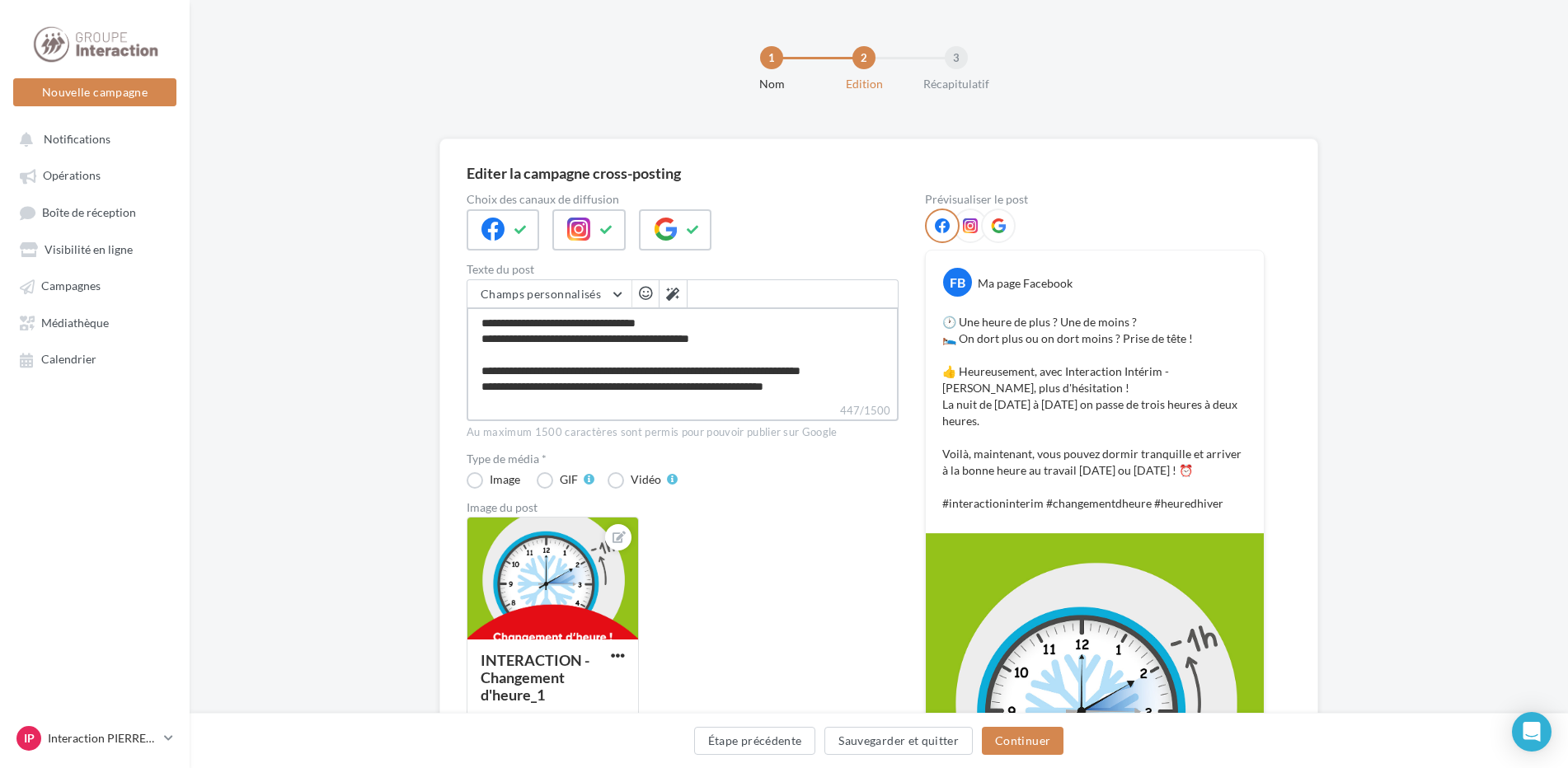
click at [484, 387] on textarea "**********" at bounding box center [683, 355] width 432 height 94
type textarea "**********"
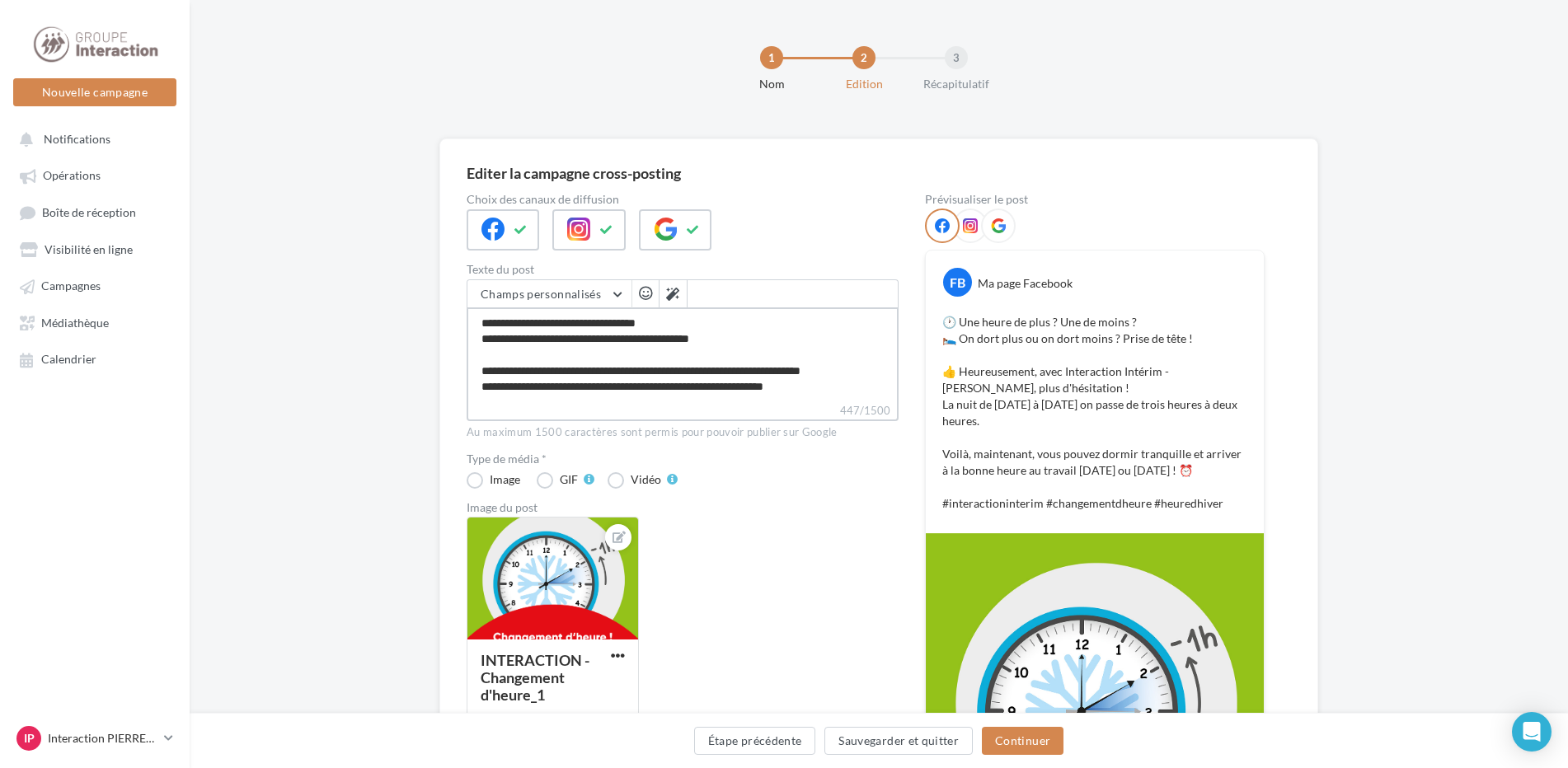
type textarea "**********"
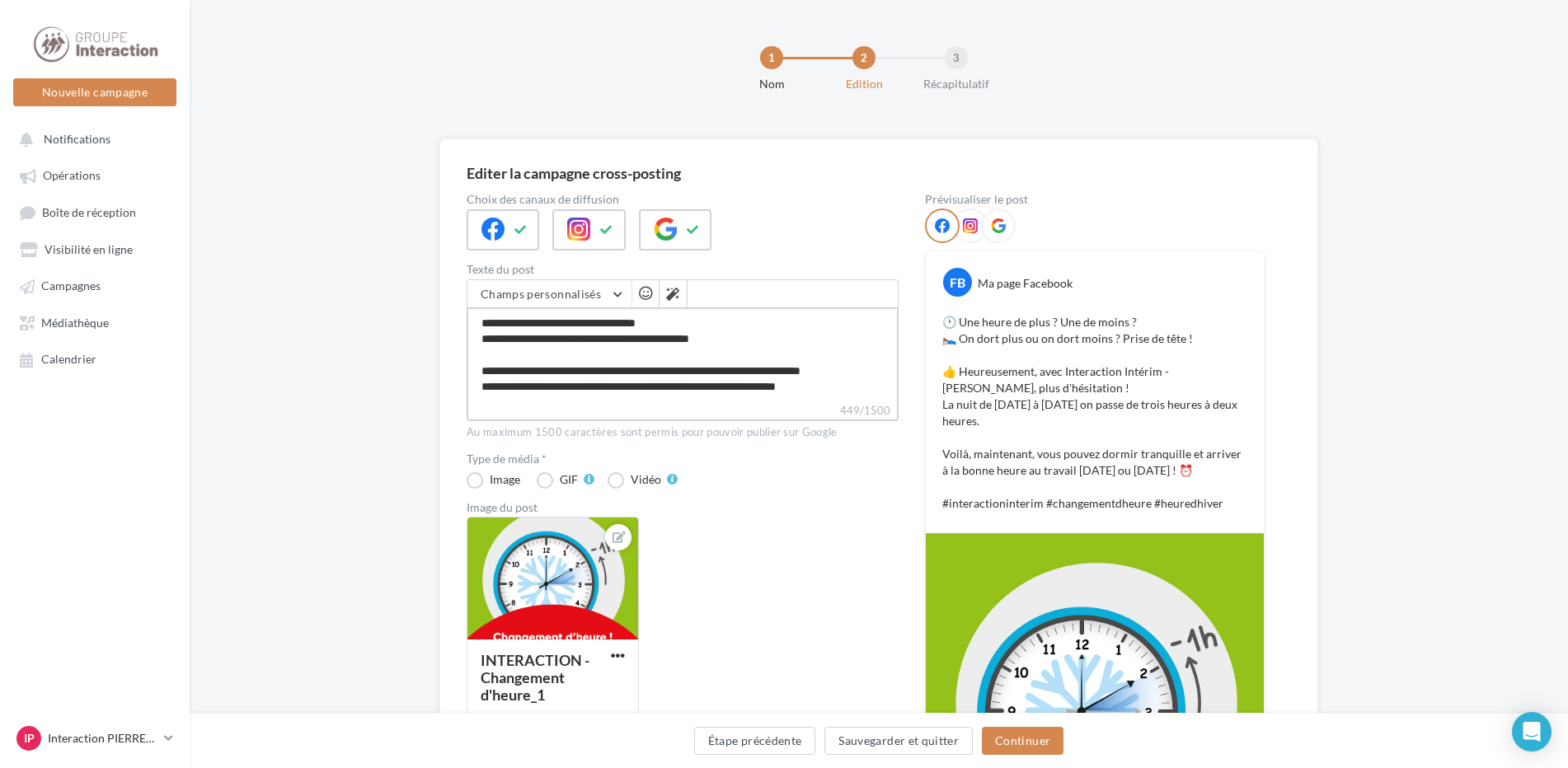
type textarea "**********"
click at [1020, 745] on button "Continuer" at bounding box center [1022, 741] width 82 height 28
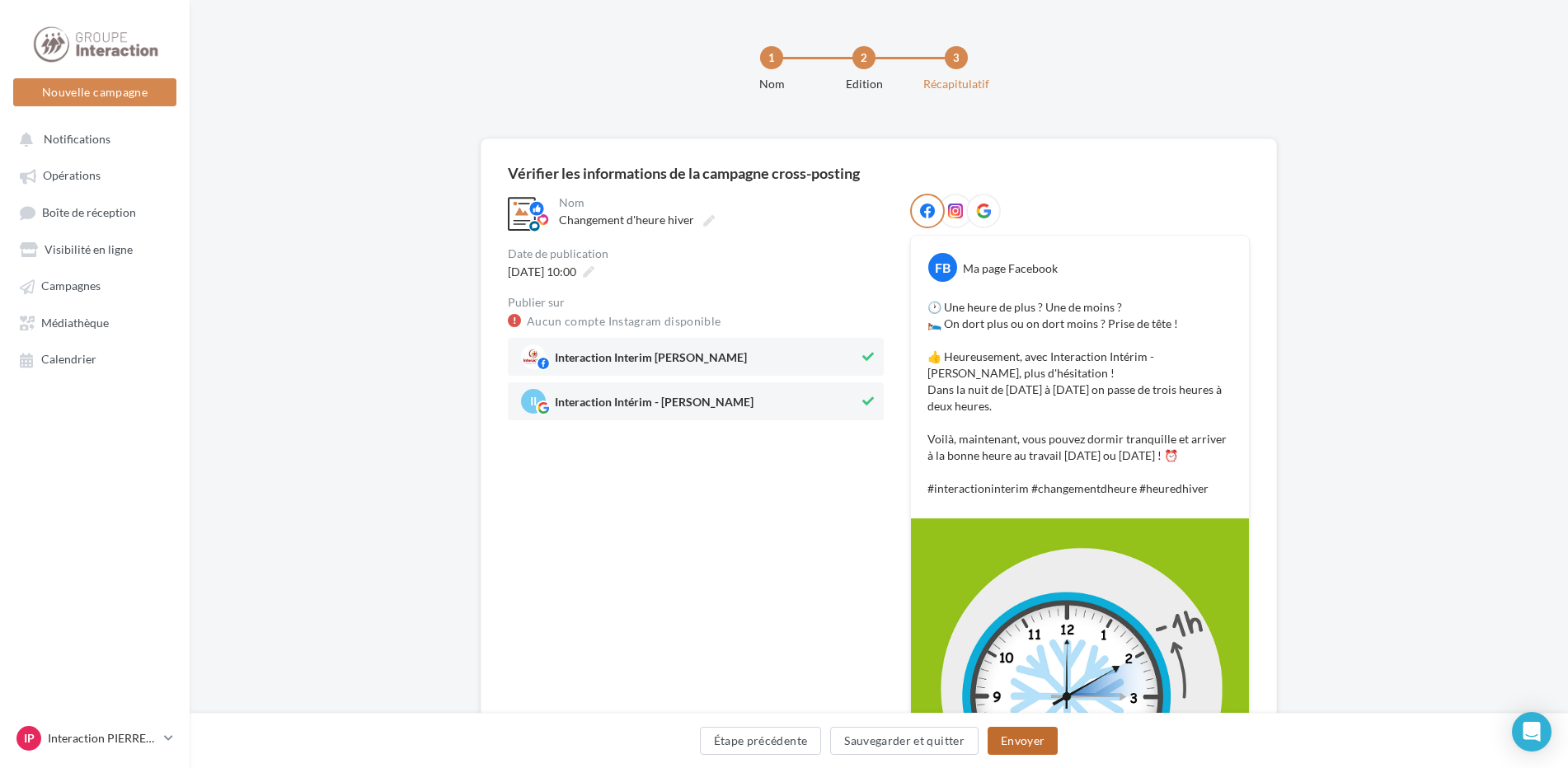
click at [1020, 745] on button "Envoyer" at bounding box center [1022, 741] width 70 height 28
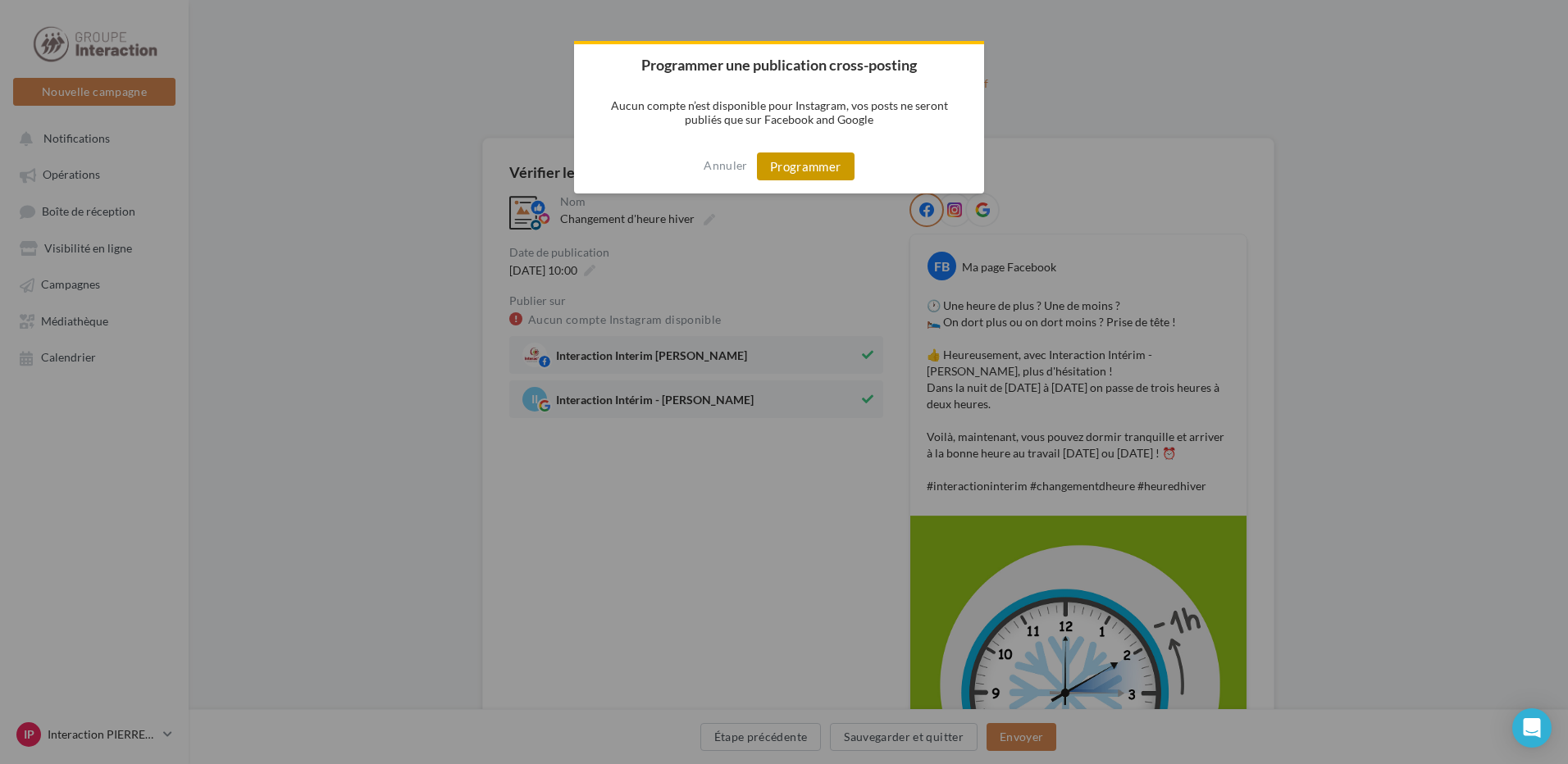
click at [828, 171] on button "Programmer" at bounding box center [806, 166] width 98 height 28
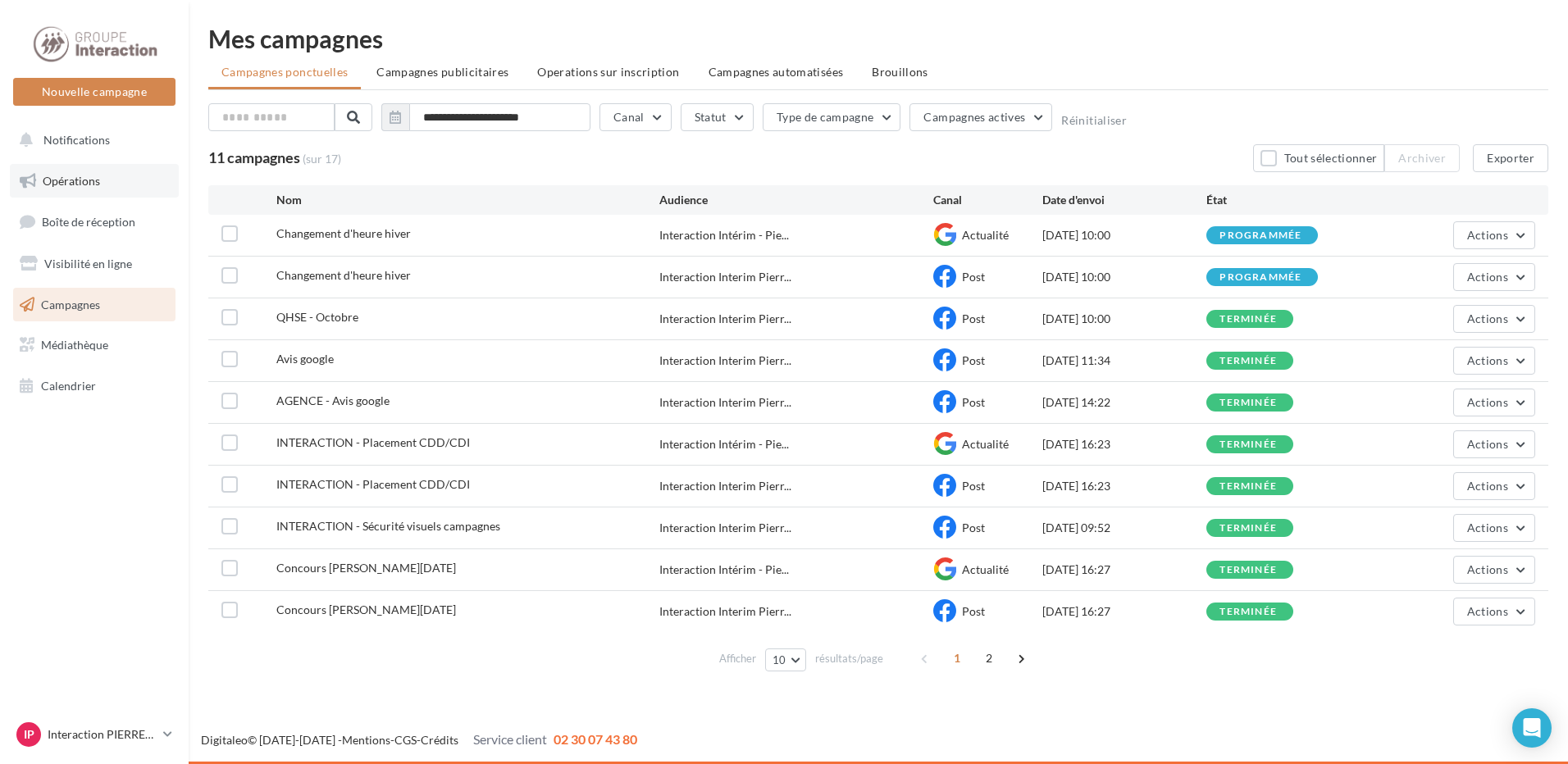
click at [95, 183] on span "Opérations" at bounding box center [71, 181] width 58 height 14
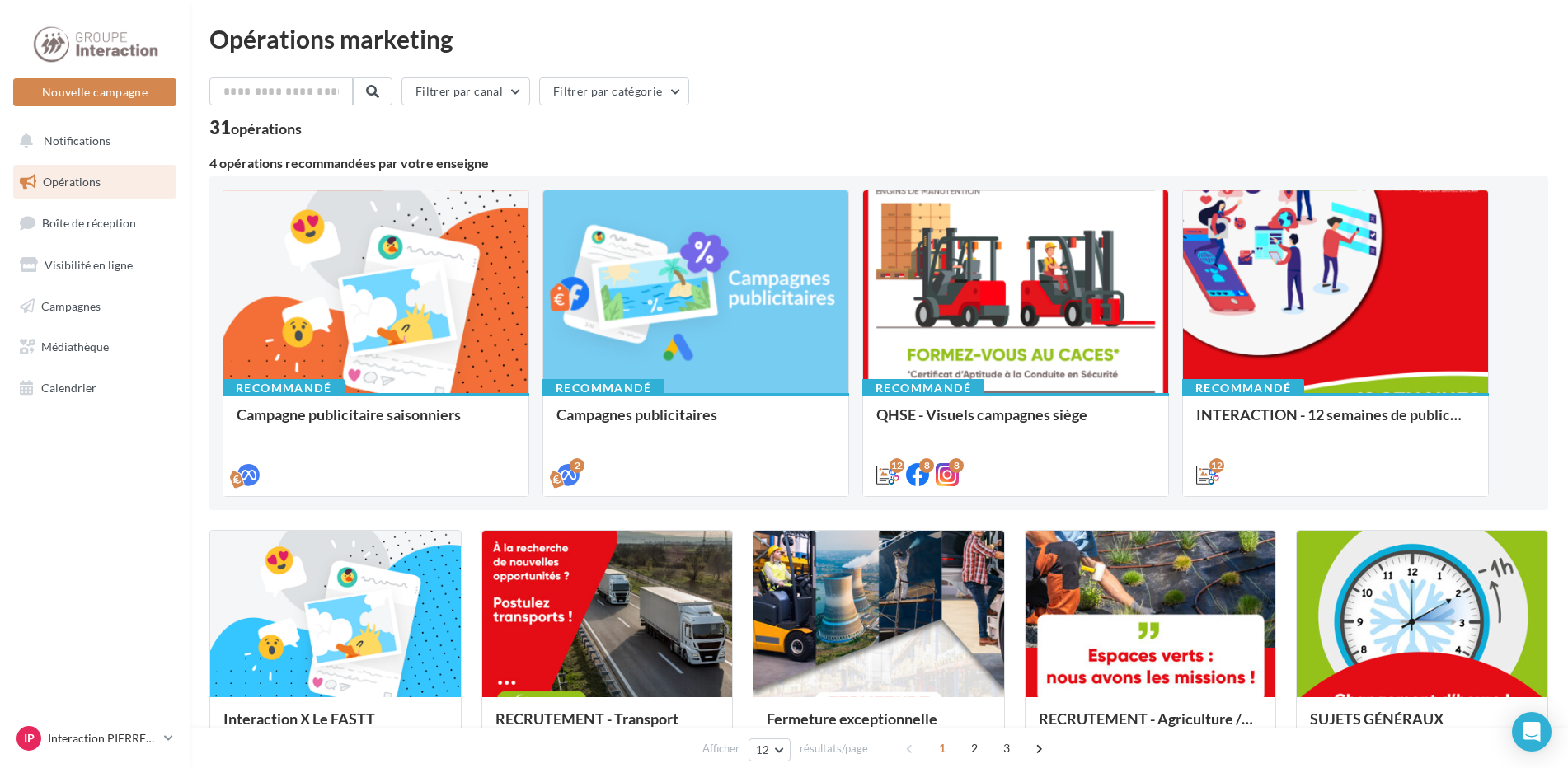
scroll to position [82, 0]
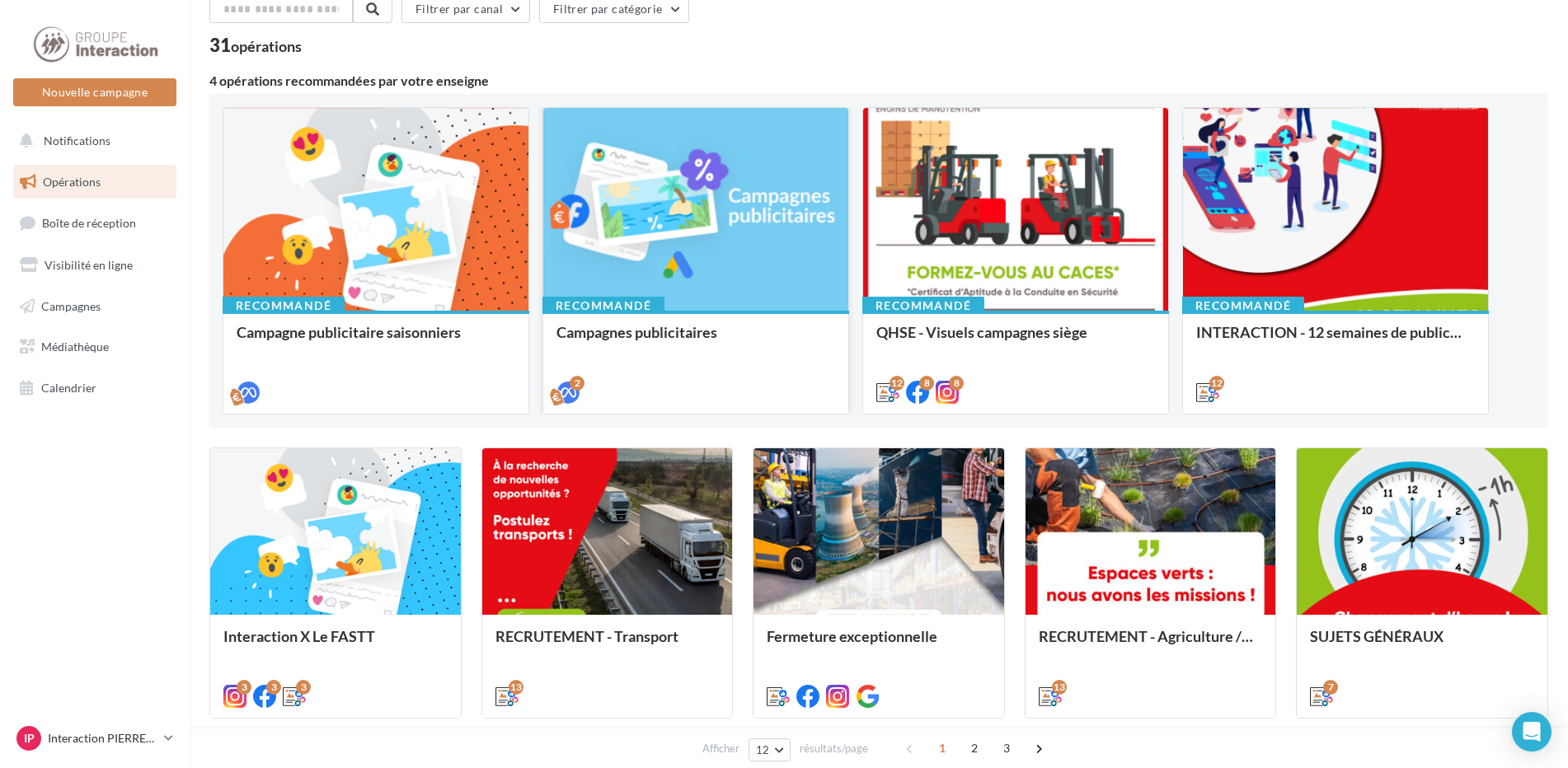
click at [706, 333] on div "Campagnes publicitaires" at bounding box center [696, 341] width 279 height 33
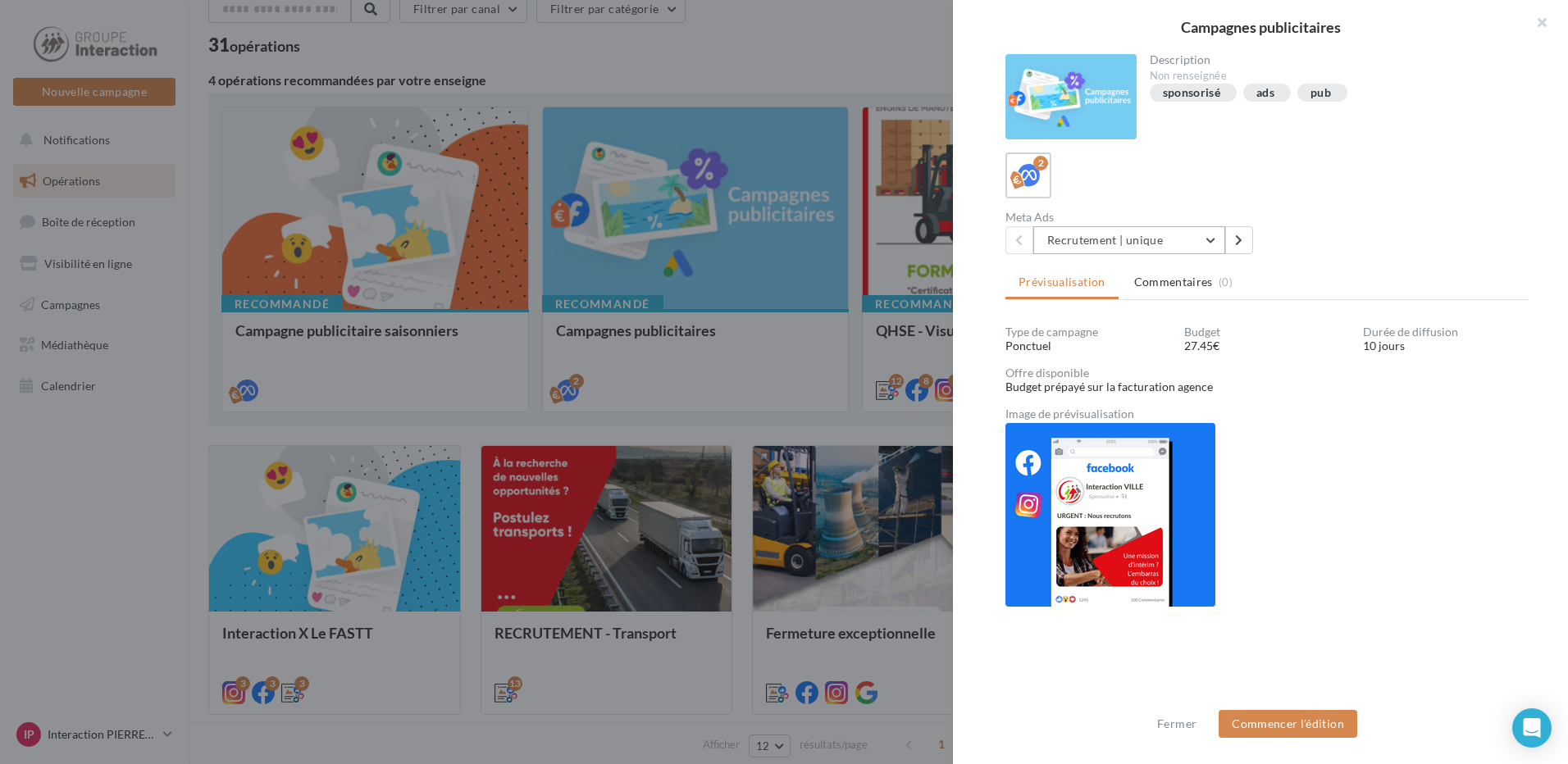
click at [1217, 248] on button "Recrutement | unique" at bounding box center [1129, 240] width 192 height 28
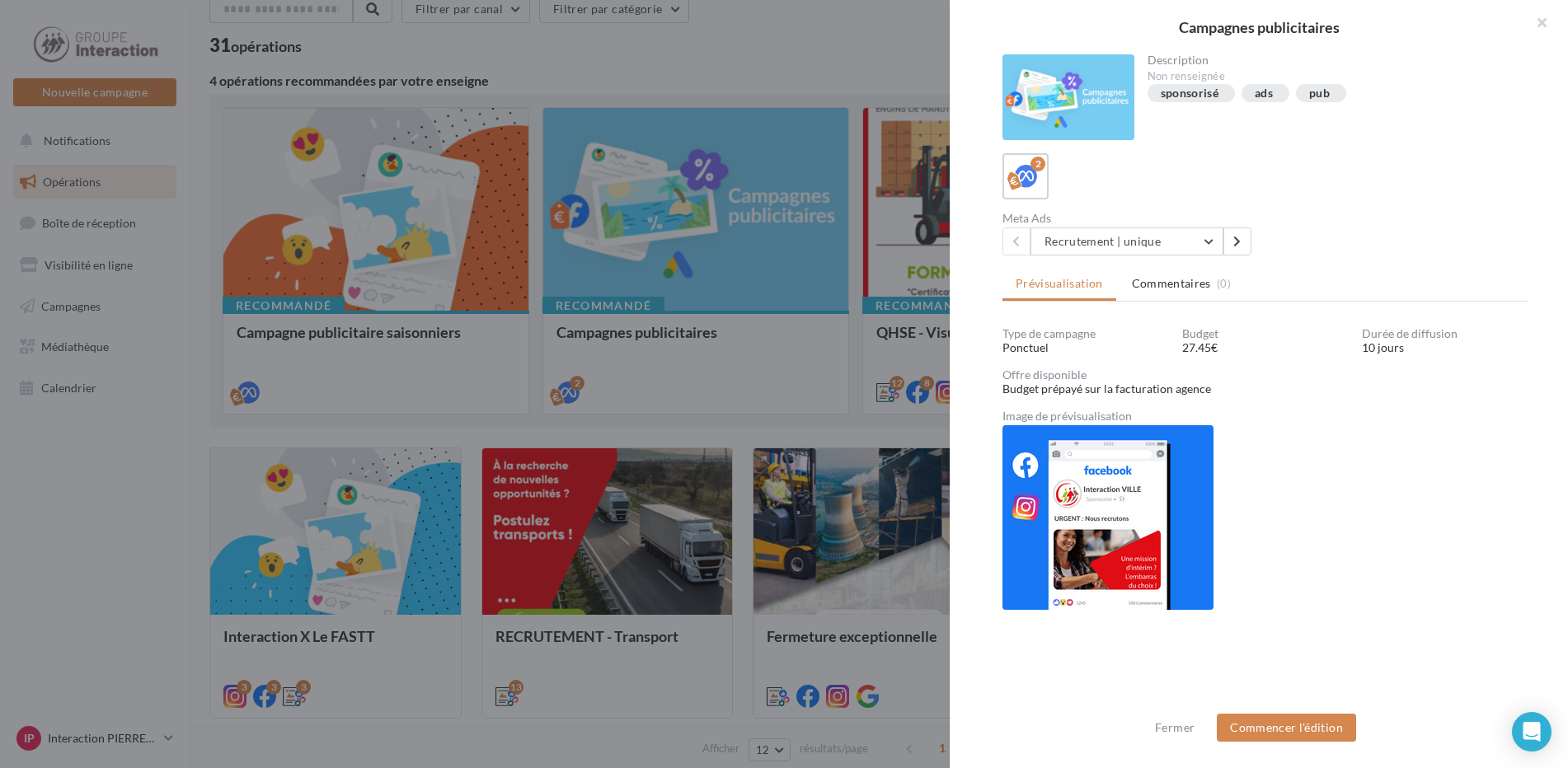
click at [863, 421] on div at bounding box center [784, 384] width 1568 height 768
